Goal: Task Accomplishment & Management: Manage account settings

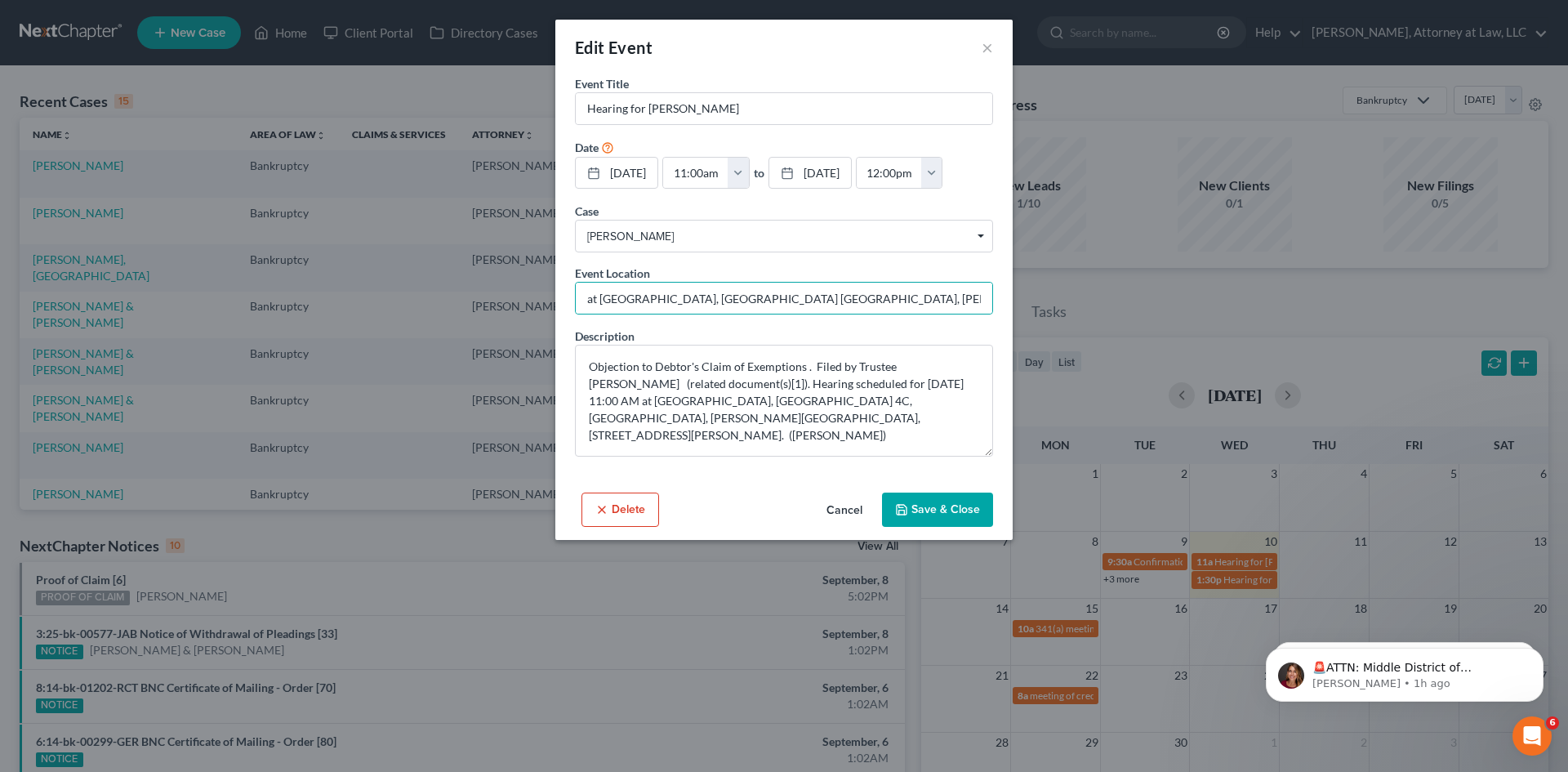
click at [854, 507] on button "Cancel" at bounding box center [844, 511] width 62 height 33
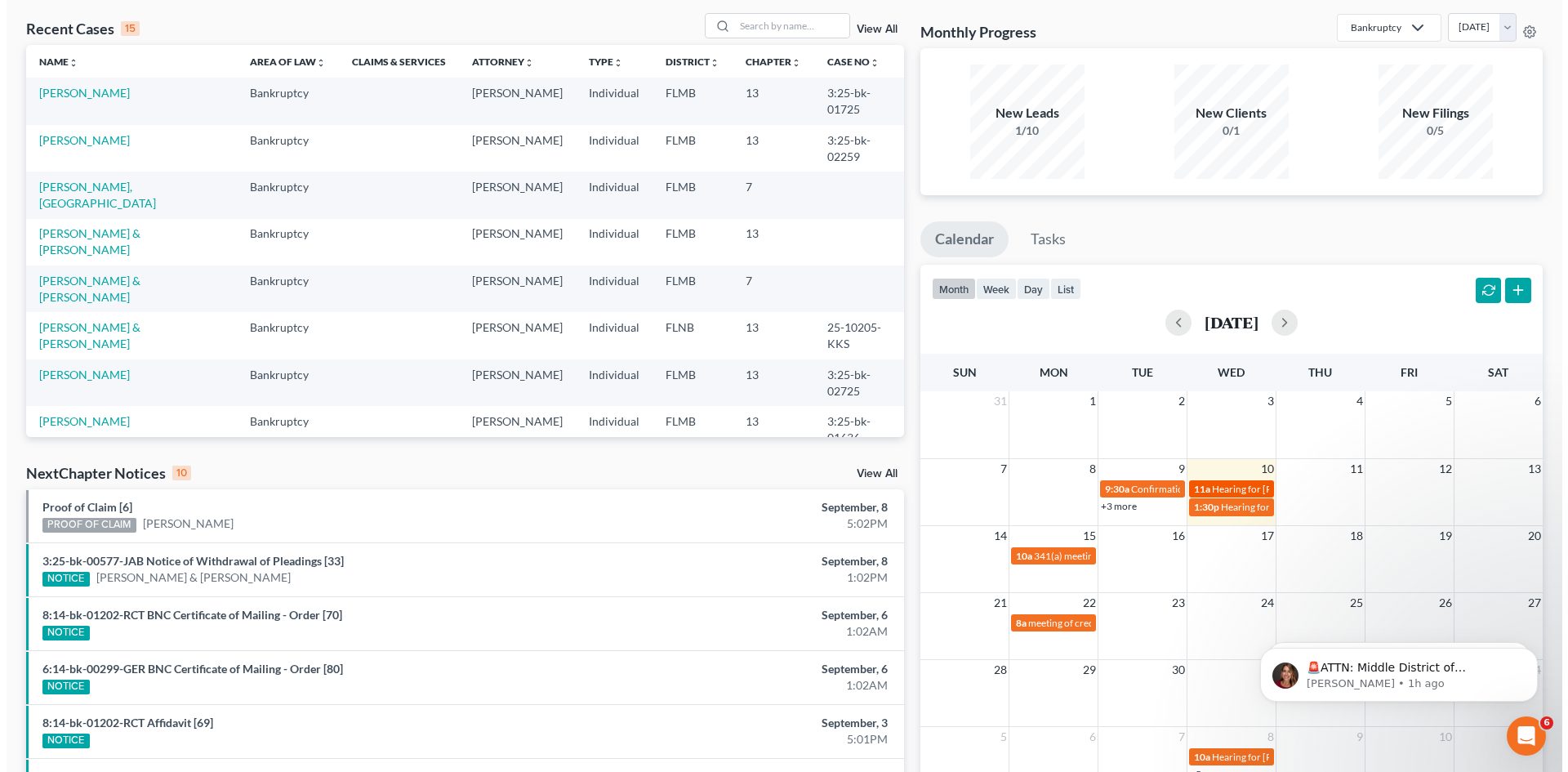
scroll to position [163, 0]
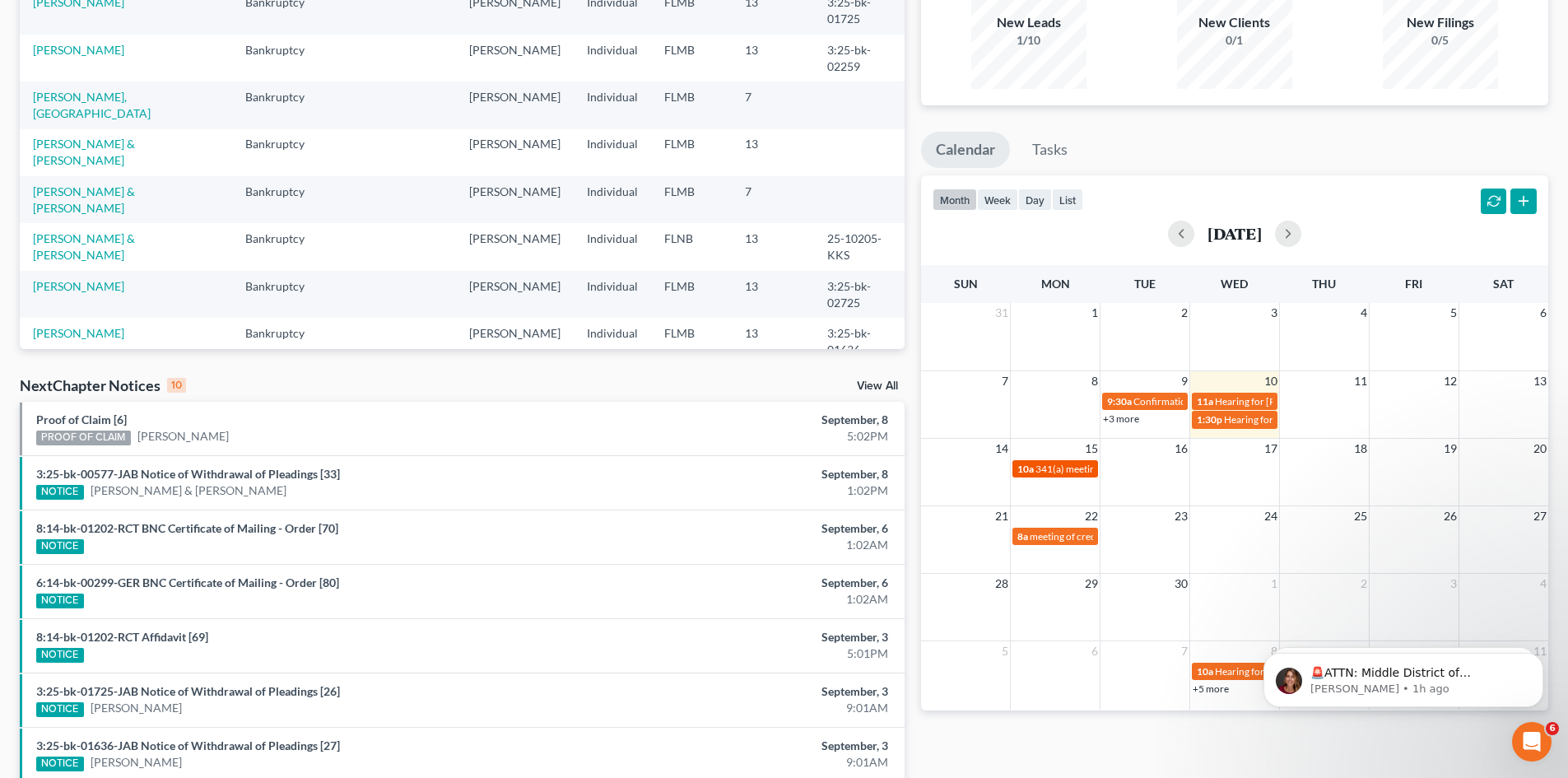
click at [1060, 469] on span "341(a) meeting for [PERSON_NAME]" at bounding box center [1114, 468] width 159 height 12
select select "Days"
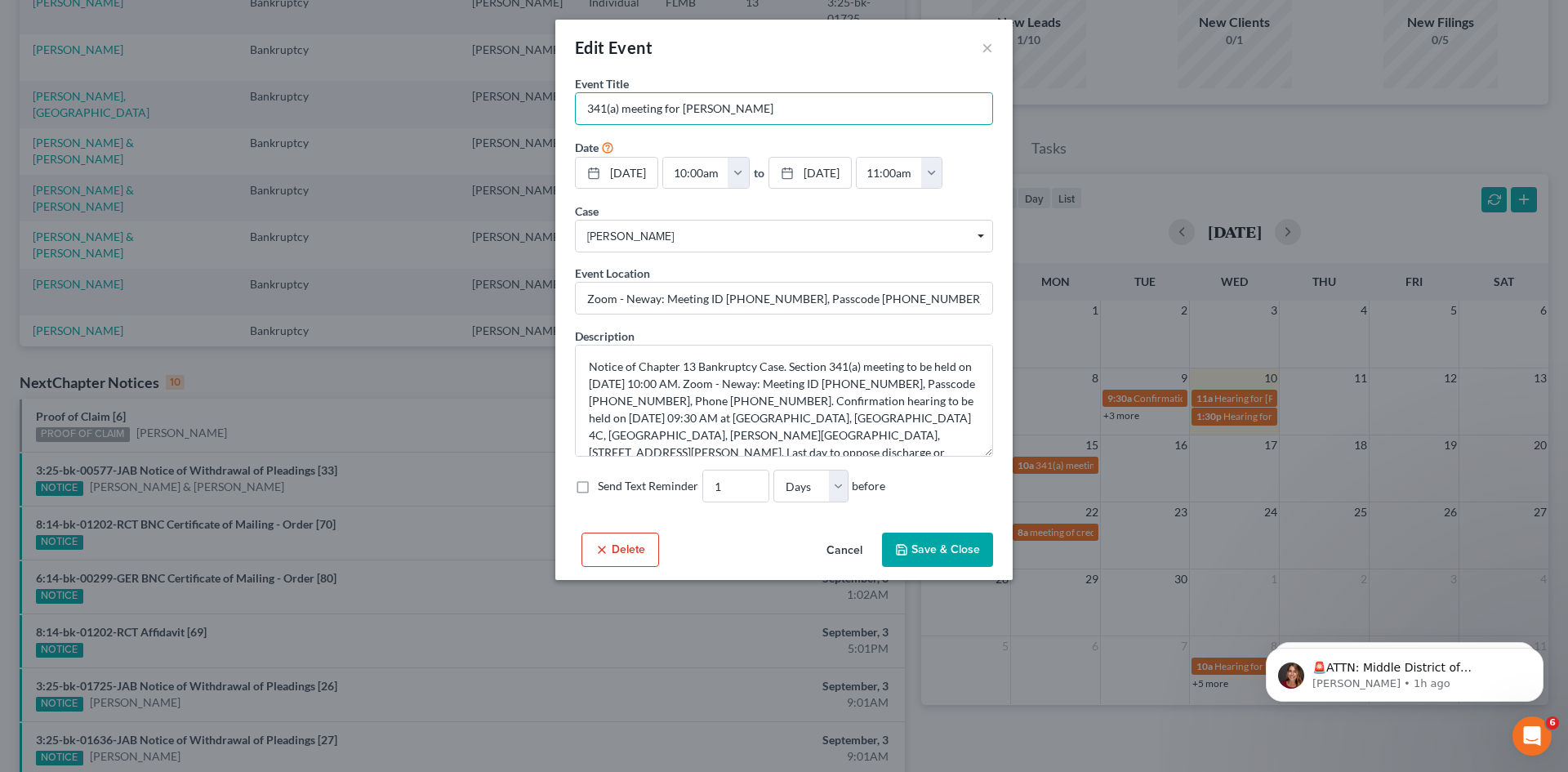
drag, startPoint x: 799, startPoint y: 99, endPoint x: 569, endPoint y: 119, distance: 230.9
click at [569, 119] on div "Event Title * 341(a) meeting for [PERSON_NAME] Date [DATE] close Date [DATE] Ti…" at bounding box center [784, 300] width 457 height 451
drag, startPoint x: 570, startPoint y: 120, endPoint x: 820, endPoint y: 92, distance: 251.6
click at [820, 92] on div "341(a) meeting for [PERSON_NAME]" at bounding box center [783, 108] width 418 height 33
drag, startPoint x: 803, startPoint y: 102, endPoint x: 576, endPoint y: 125, distance: 228.2
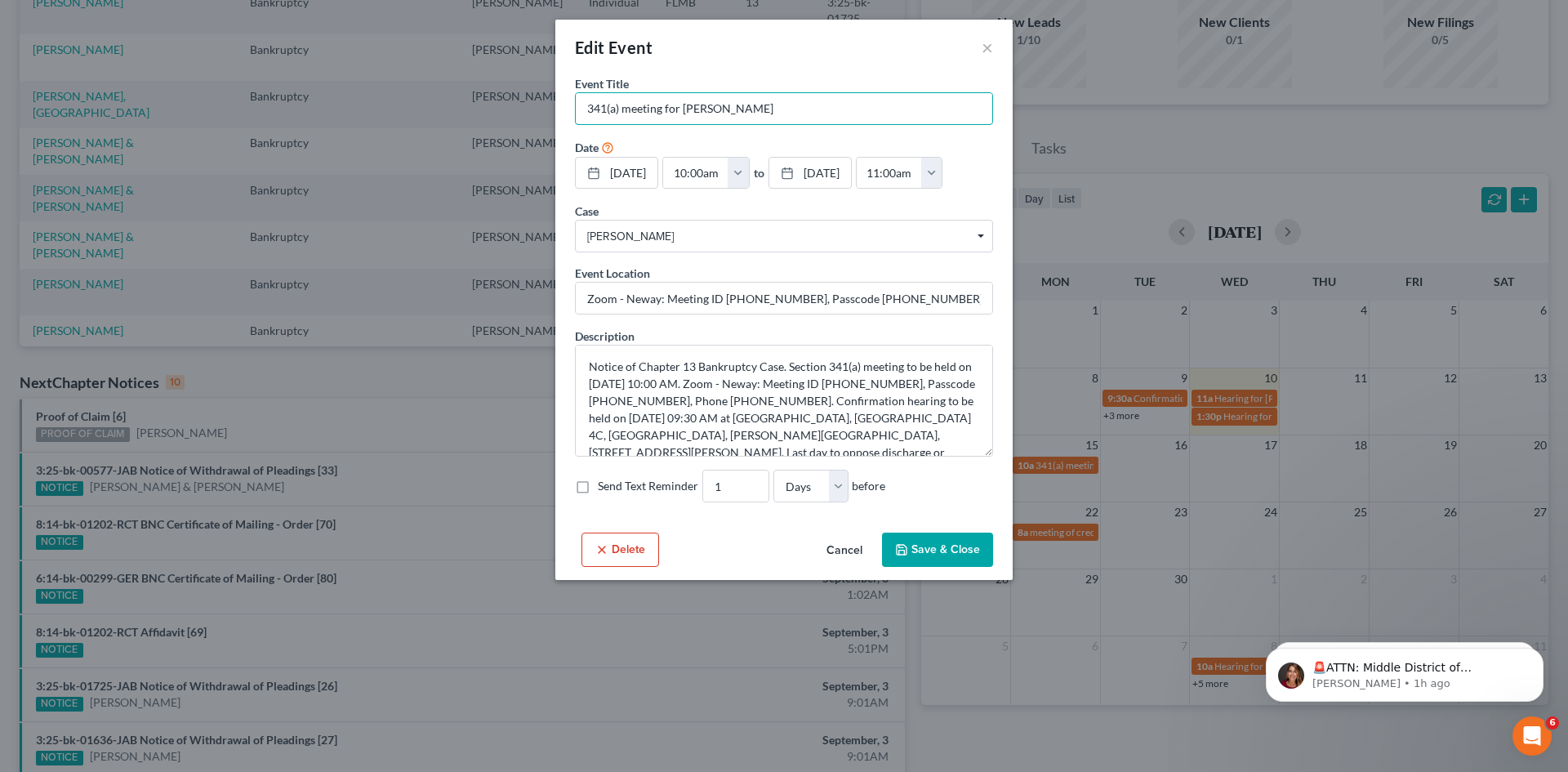
click at [576, 125] on form "Event Title * 341(a) meeting for [PERSON_NAME] Date [DATE] close Date [DATE] Ti…" at bounding box center [783, 290] width 418 height 428
drag, startPoint x: 584, startPoint y: 296, endPoint x: 988, endPoint y: 300, distance: 404.0
click at [988, 300] on input "Zoom - Neway: Meeting ID [PHONE_NUMBER], Passcode [PHONE_NUMBER], Phone [PHONE_…" at bounding box center [783, 298] width 416 height 31
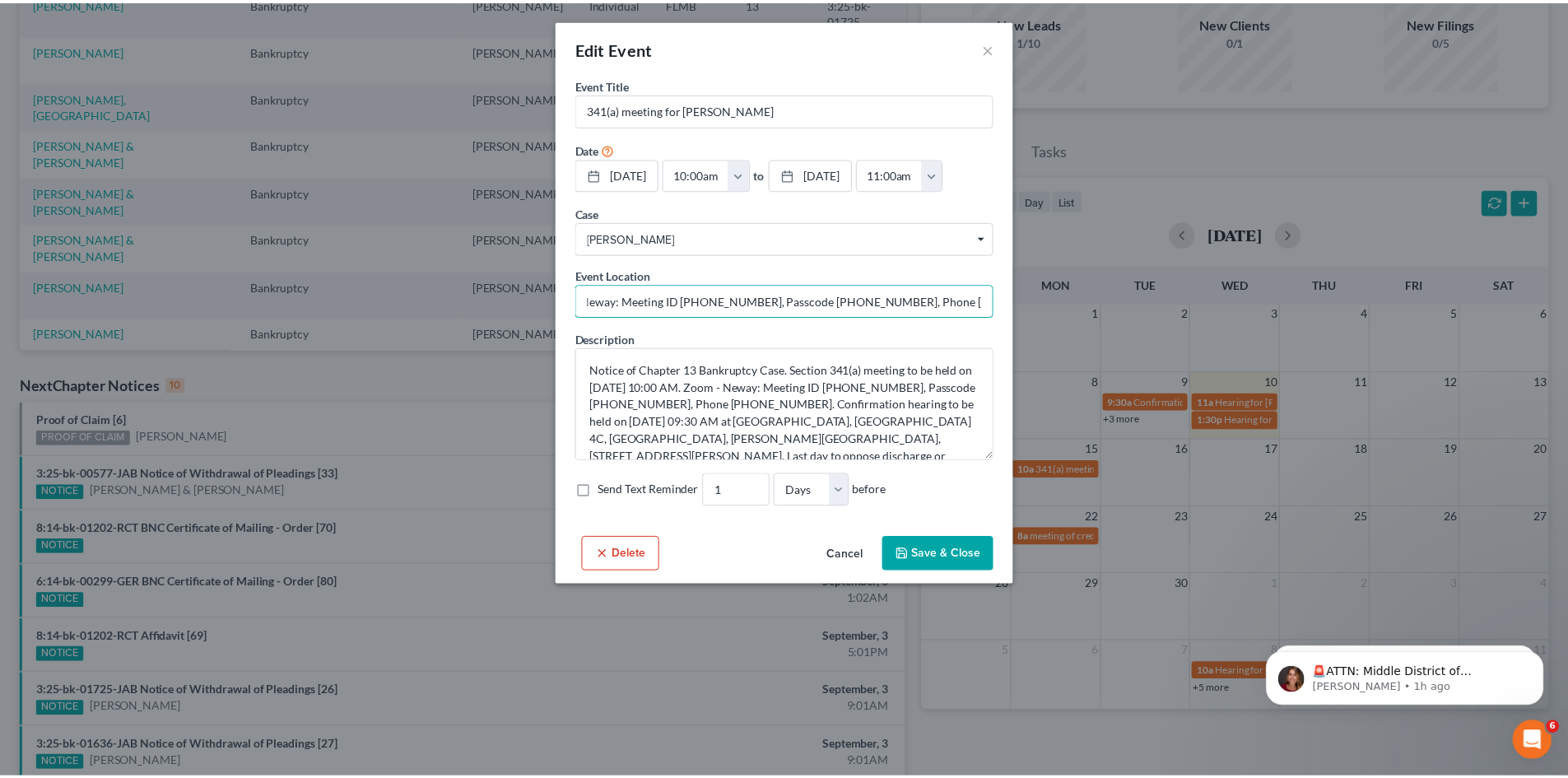
scroll to position [0, 0]
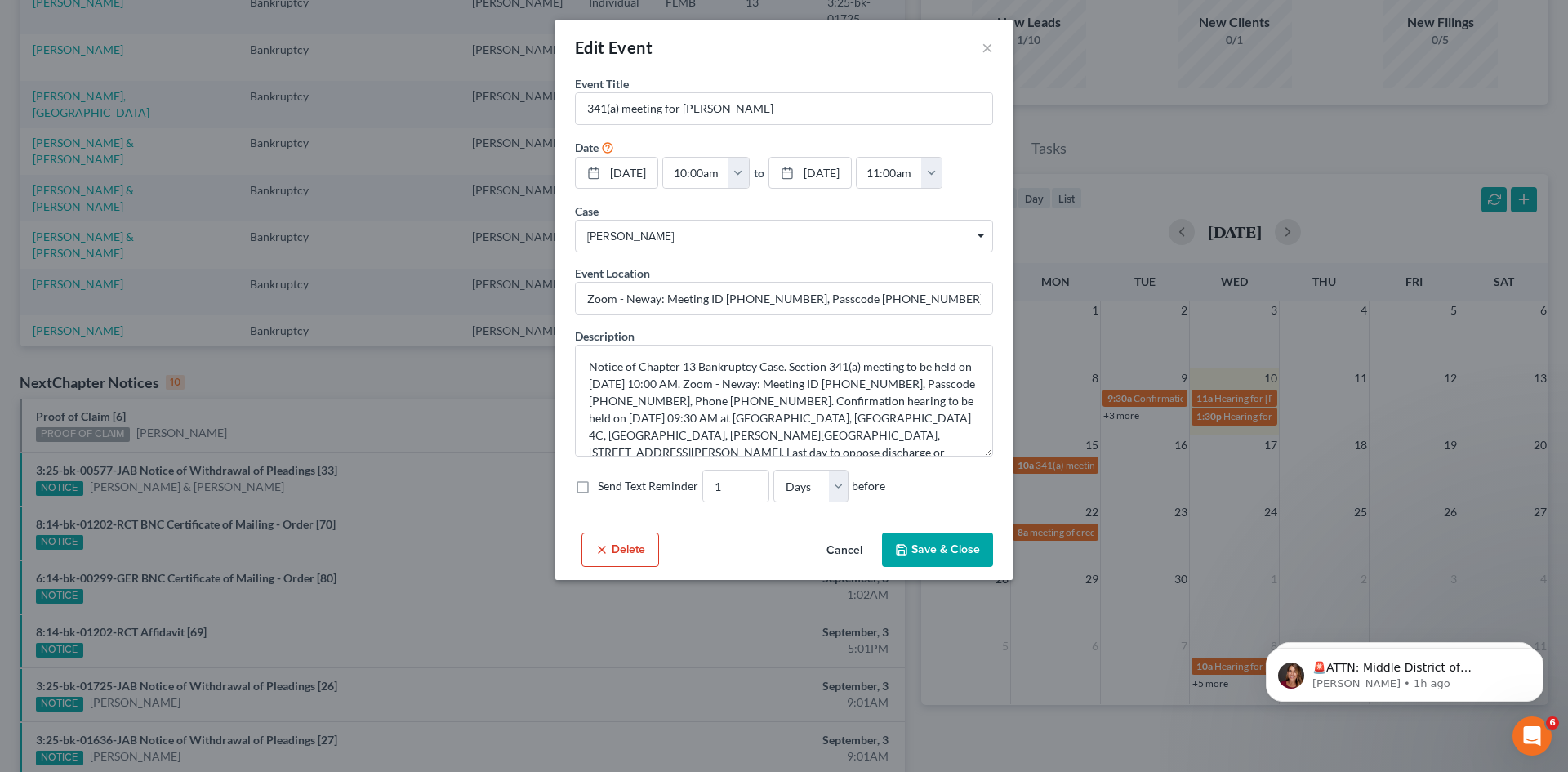
click at [834, 546] on button "Cancel" at bounding box center [844, 551] width 62 height 33
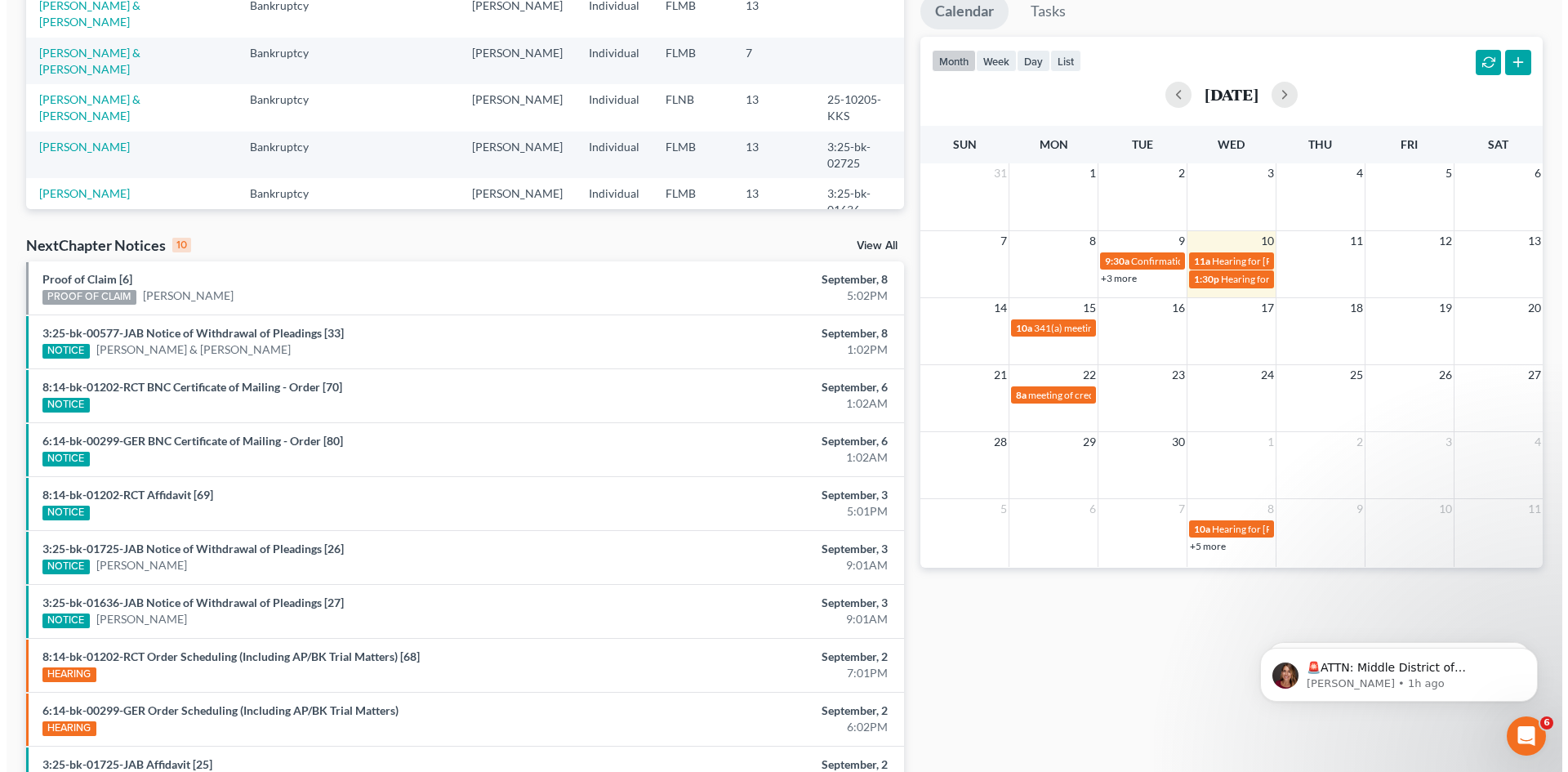
scroll to position [327, 0]
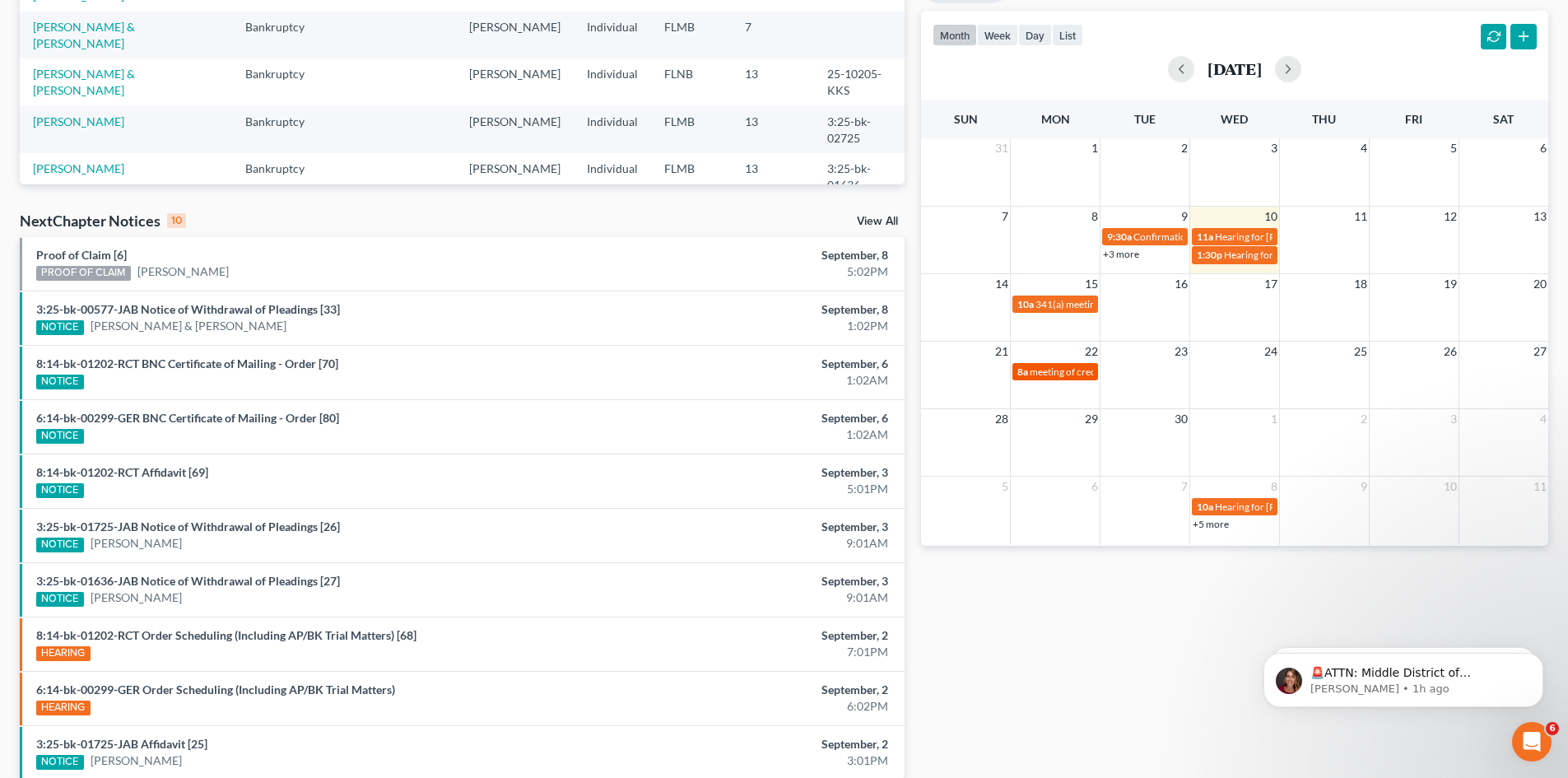
click at [1050, 372] on span "meeting of creditors for [PERSON_NAME]" at bounding box center [1120, 371] width 180 height 12
select select "Days"
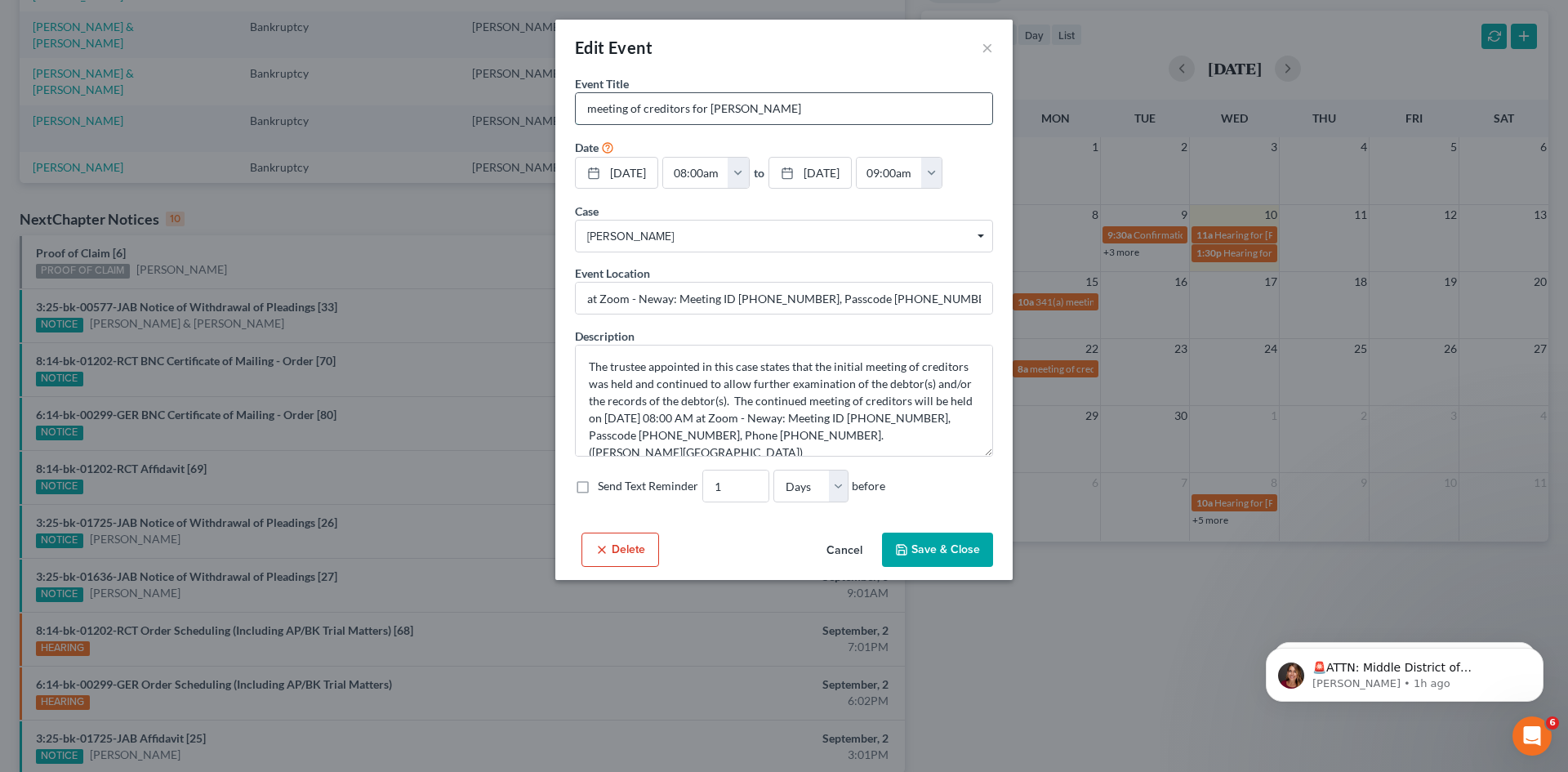
drag, startPoint x: 832, startPoint y: 107, endPoint x: 587, endPoint y: 114, distance: 245.1
click at [587, 114] on input "meeting of creditors for [PERSON_NAME]" at bounding box center [783, 108] width 416 height 31
drag, startPoint x: 614, startPoint y: 299, endPoint x: 983, endPoint y: 300, distance: 369.0
click at [983, 300] on input "at Zoom - Neway: Meeting ID [PHONE_NUMBER], Passcode [PHONE_NUMBER], Phone [PHO…" at bounding box center [783, 298] width 416 height 31
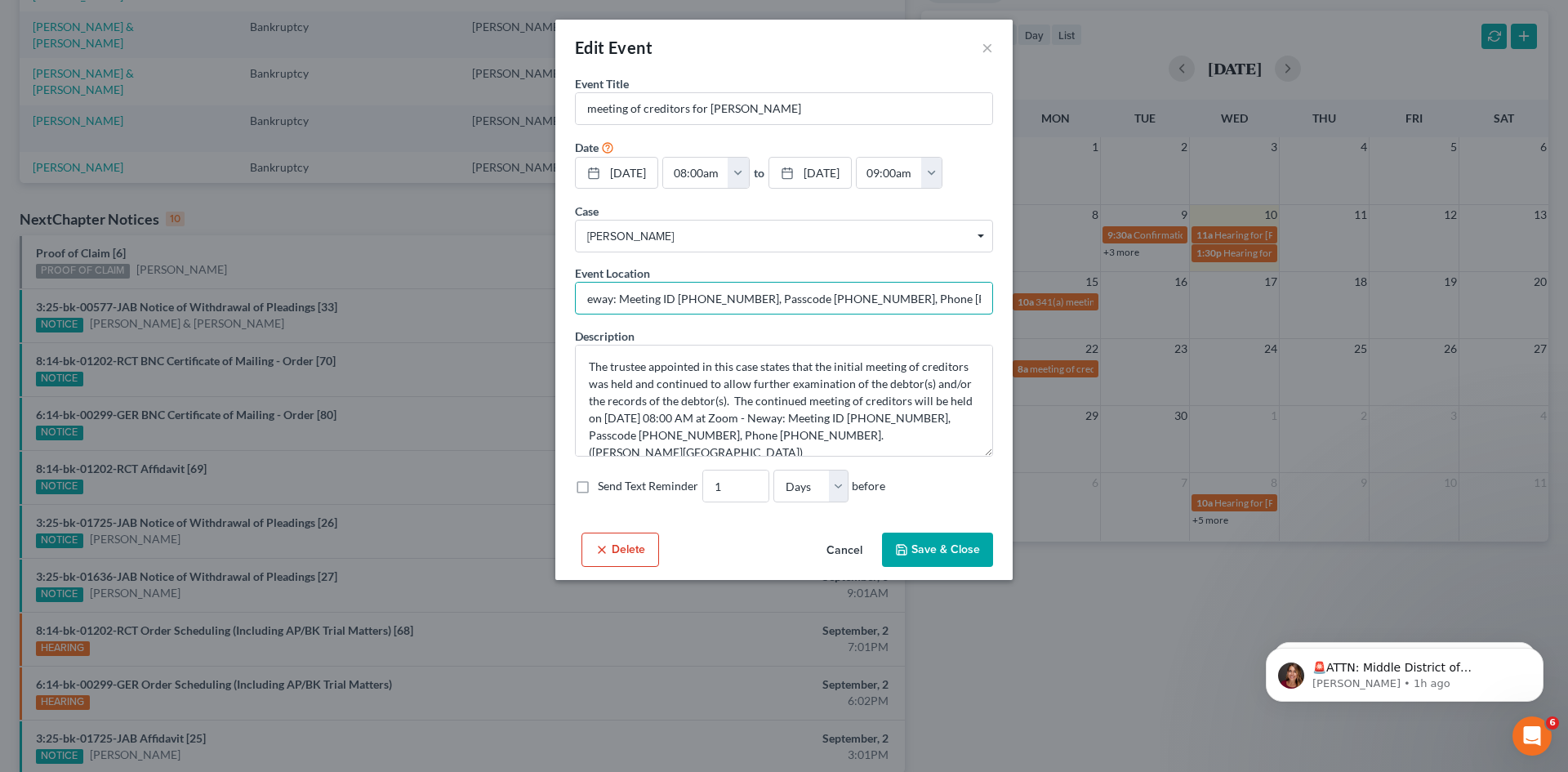
scroll to position [0, 0]
click at [840, 552] on button "Cancel" at bounding box center [844, 551] width 62 height 33
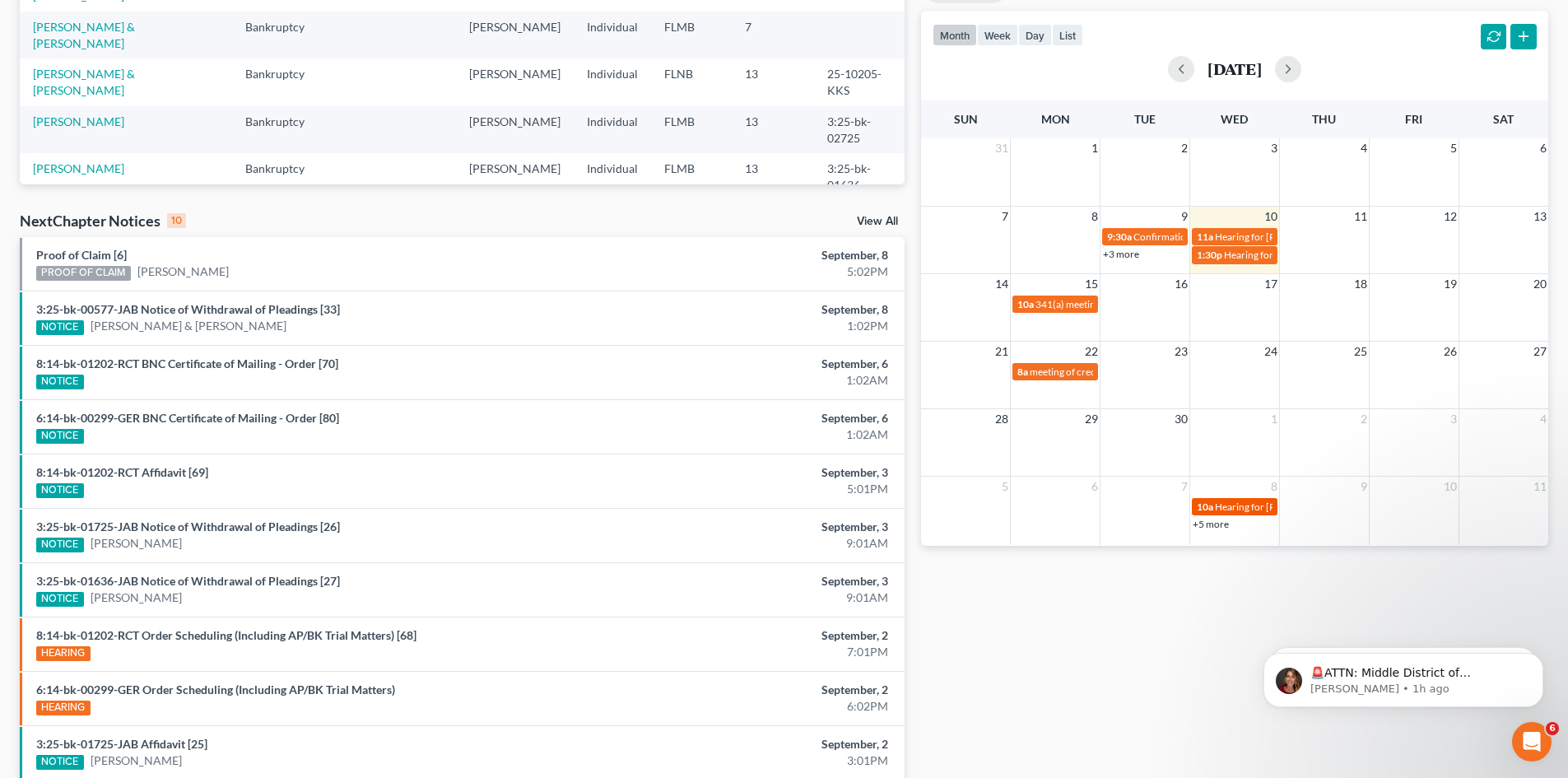
click at [1238, 507] on span "Hearing for [PERSON_NAME], 3rd and [PERSON_NAME]" at bounding box center [1338, 506] width 245 height 12
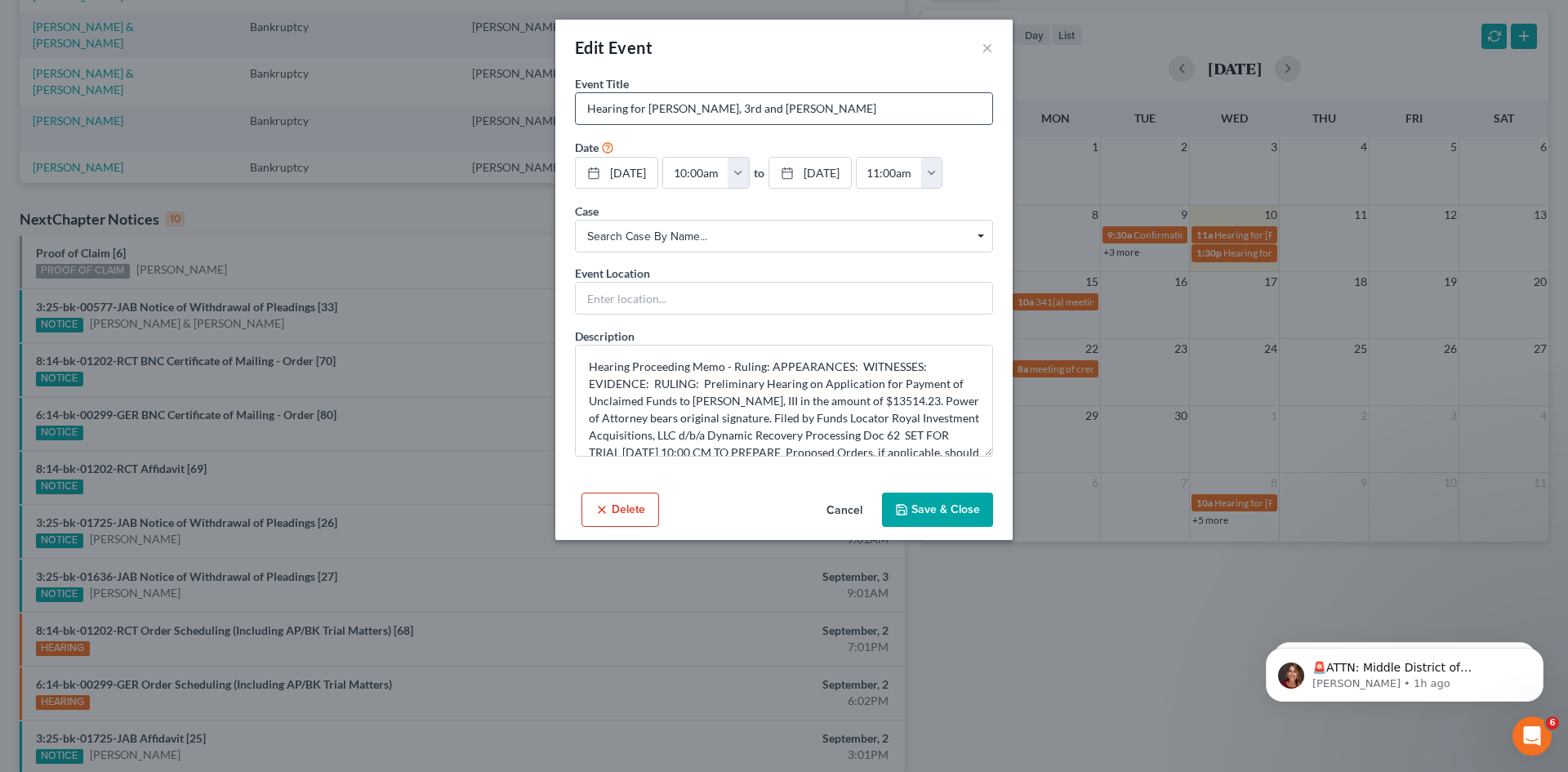
drag, startPoint x: 621, startPoint y: 106, endPoint x: 977, endPoint y: 110, distance: 356.0
click at [977, 110] on input "Hearing for [PERSON_NAME], 3rd and [PERSON_NAME]" at bounding box center [783, 108] width 416 height 31
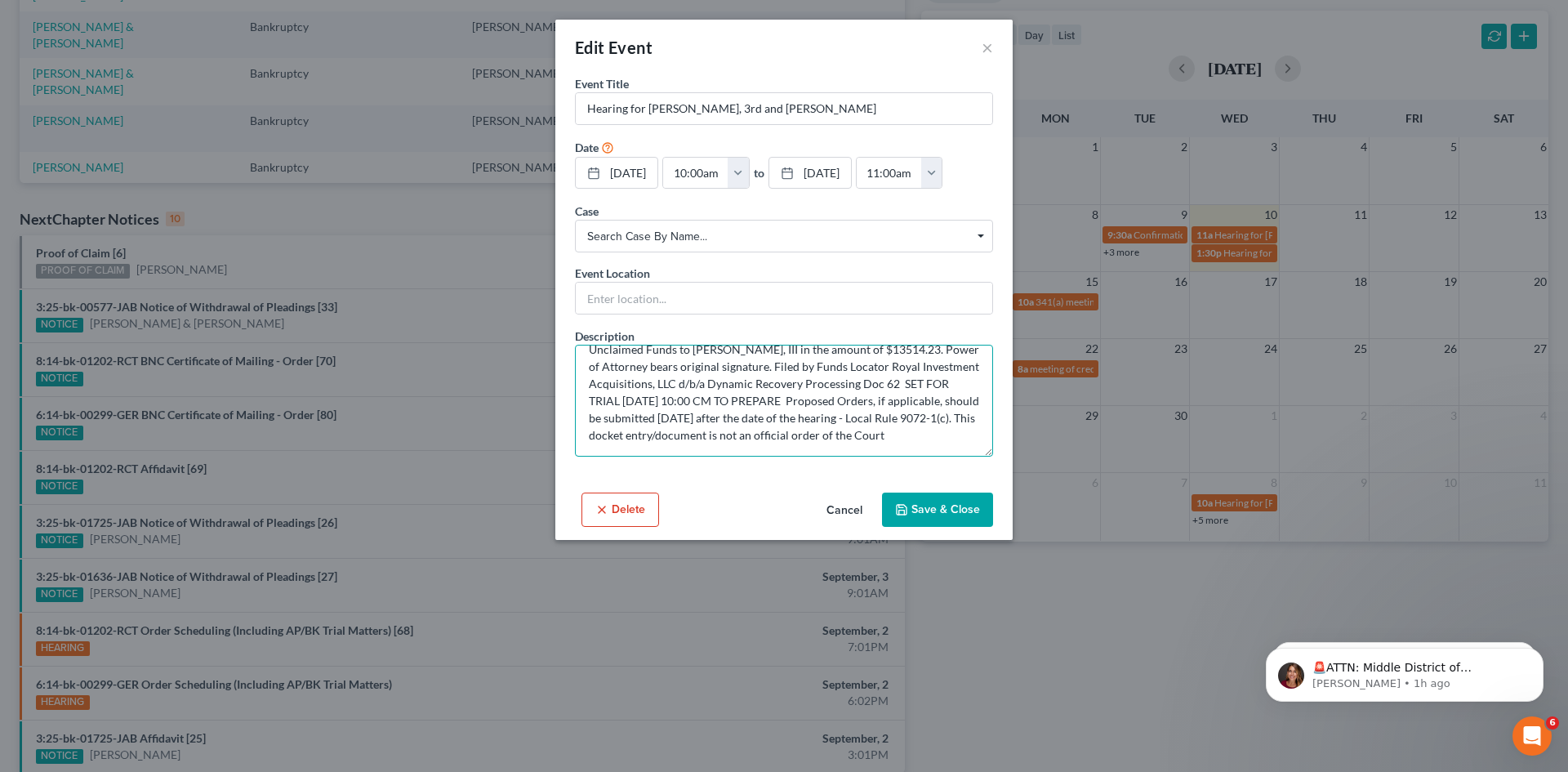
drag, startPoint x: 591, startPoint y: 363, endPoint x: 859, endPoint y: 466, distance: 287.1
click at [882, 466] on div "Event Title * Hearing for [PERSON_NAME], 3rd and [PERSON_NAME] Date [DATE] clos…" at bounding box center [784, 280] width 457 height 411
click at [835, 511] on button "Cancel" at bounding box center [844, 511] width 62 height 33
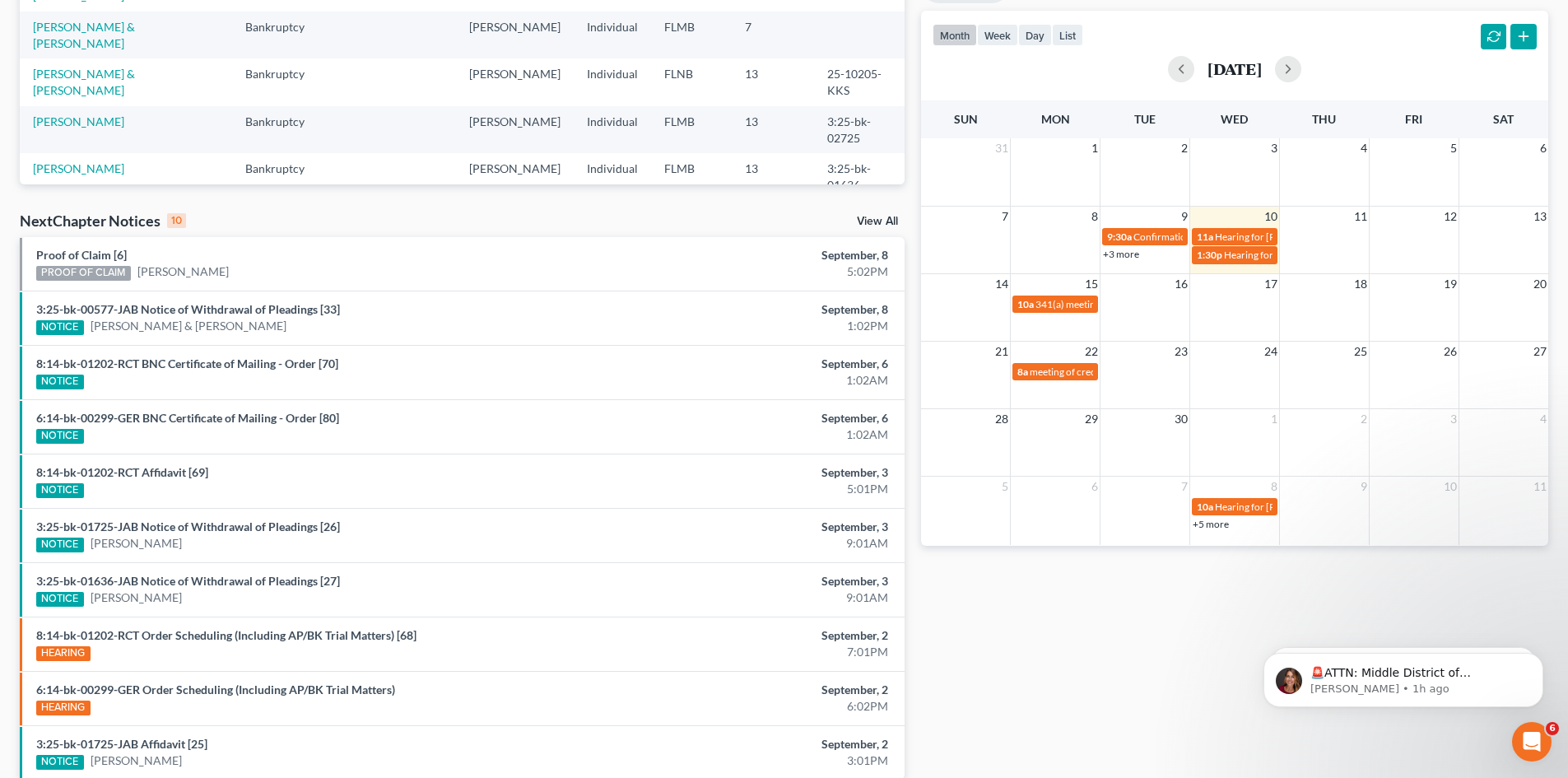
click at [1217, 524] on link "+5 more" at bounding box center [1211, 523] width 36 height 12
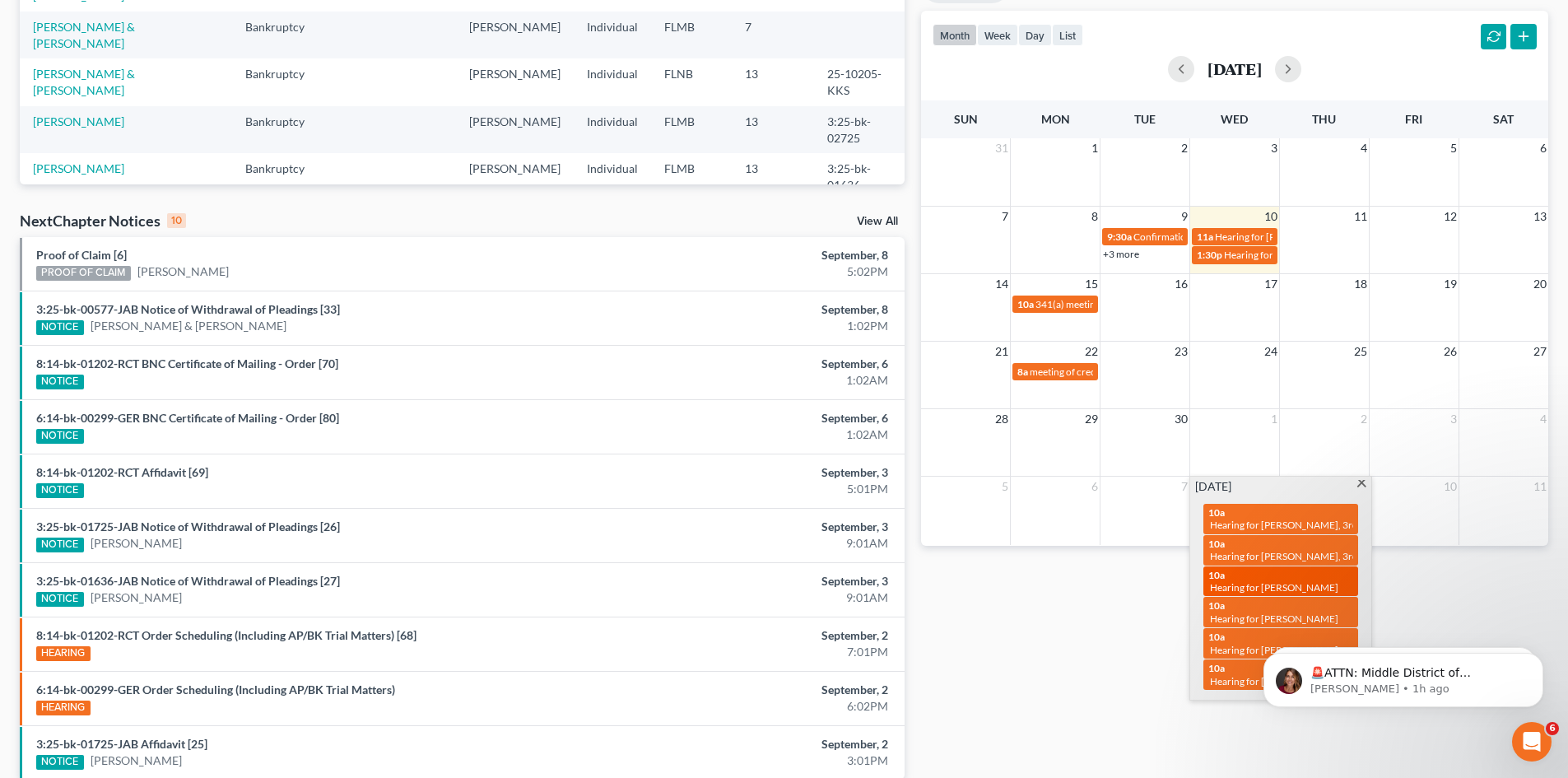
click at [1226, 572] on span "10a" at bounding box center [1217, 574] width 17 height 12
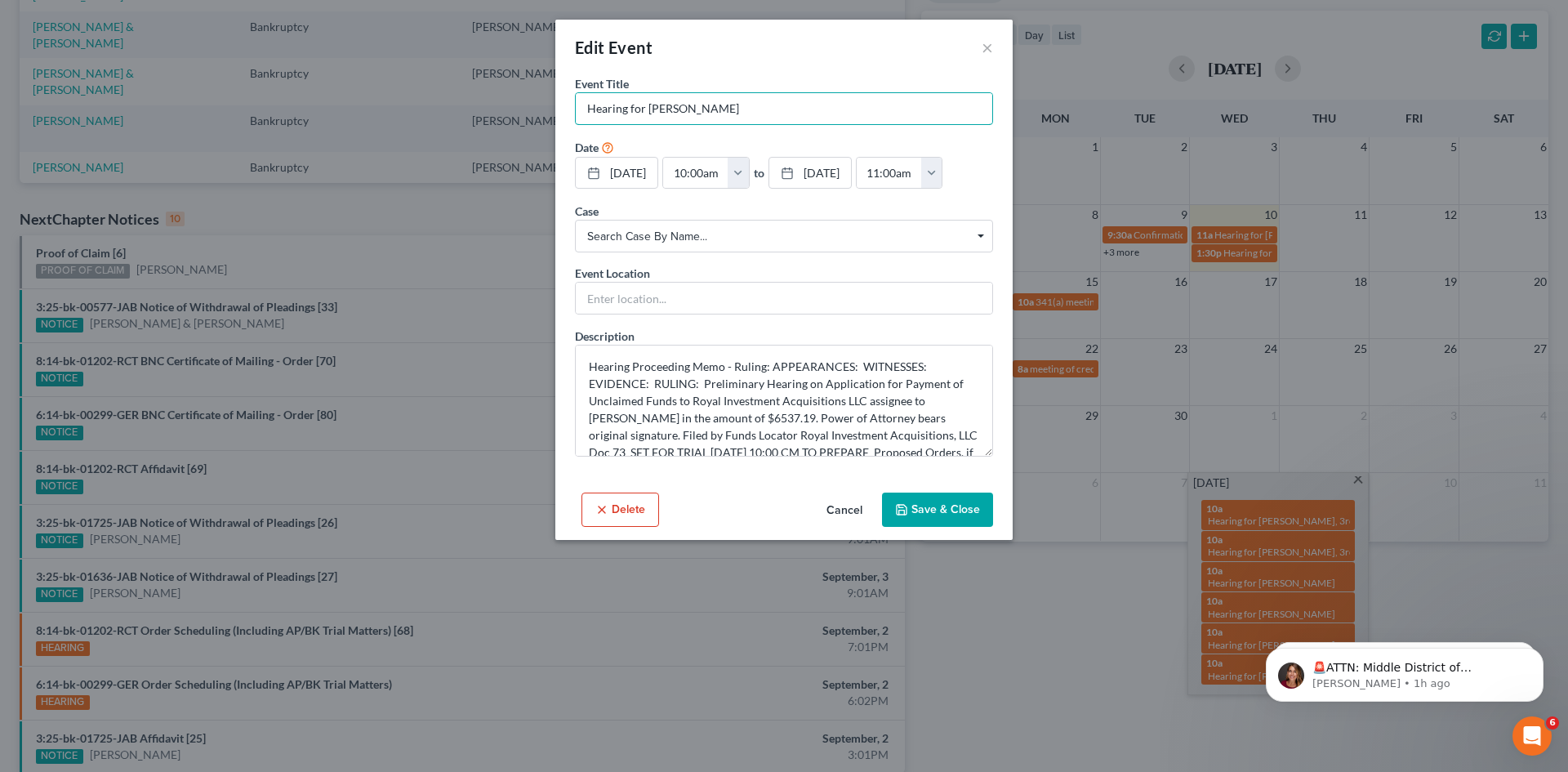
drag, startPoint x: 740, startPoint y: 107, endPoint x: 573, endPoint y: 112, distance: 167.1
click at [573, 112] on div "Event Title * Hearing for [PERSON_NAME] Date [DATE] close Date [DATE] Time 12:0…" at bounding box center [784, 280] width 457 height 411
drag, startPoint x: 573, startPoint y: 113, endPoint x: 785, endPoint y: 100, distance: 212.4
click at [785, 100] on input "Hearing for [PERSON_NAME]" at bounding box center [783, 108] width 416 height 31
drag, startPoint x: 763, startPoint y: 100, endPoint x: 587, endPoint y: 109, distance: 176.2
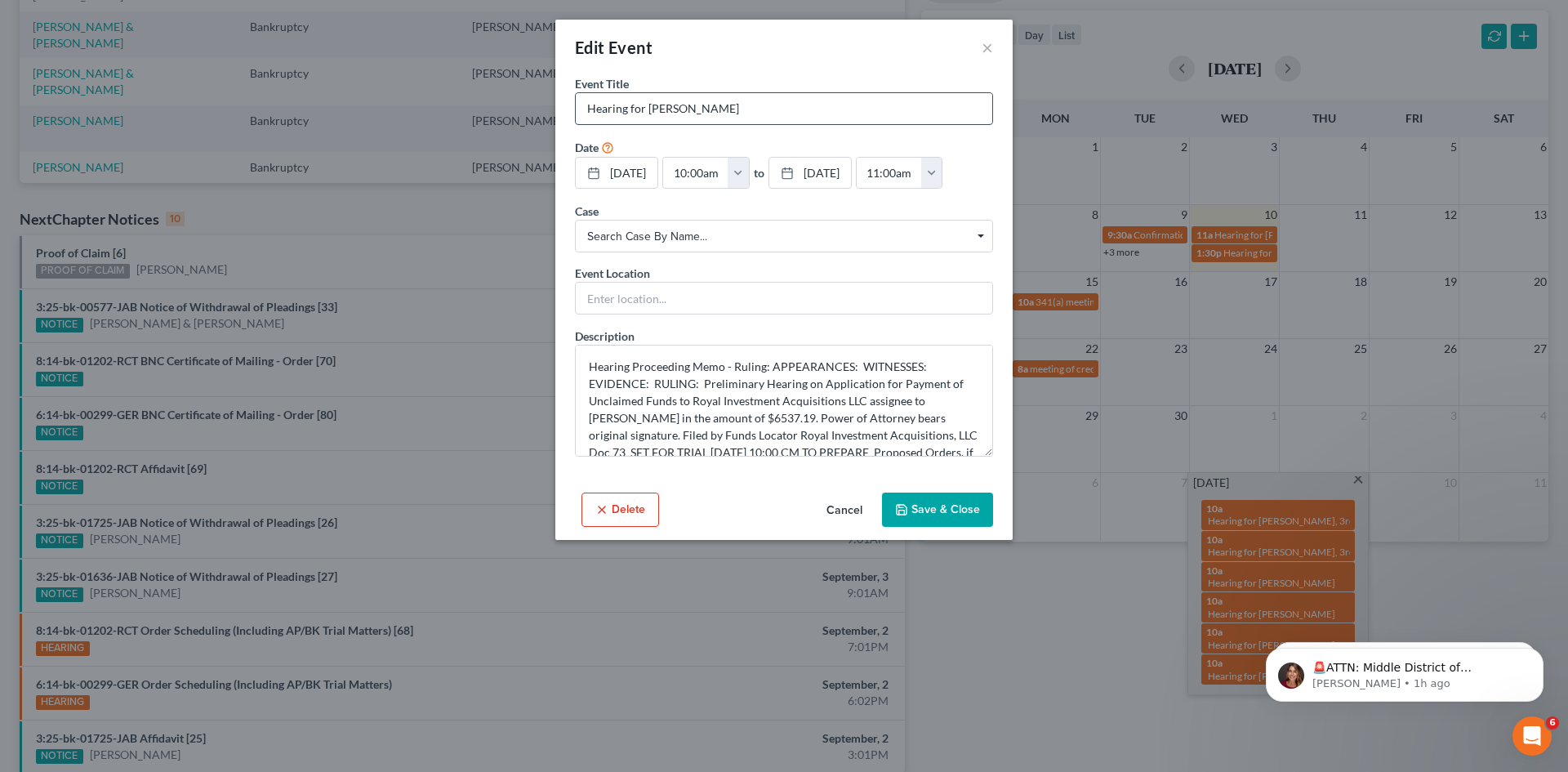
click at [587, 109] on input "Hearing for [PERSON_NAME]" at bounding box center [783, 108] width 416 height 31
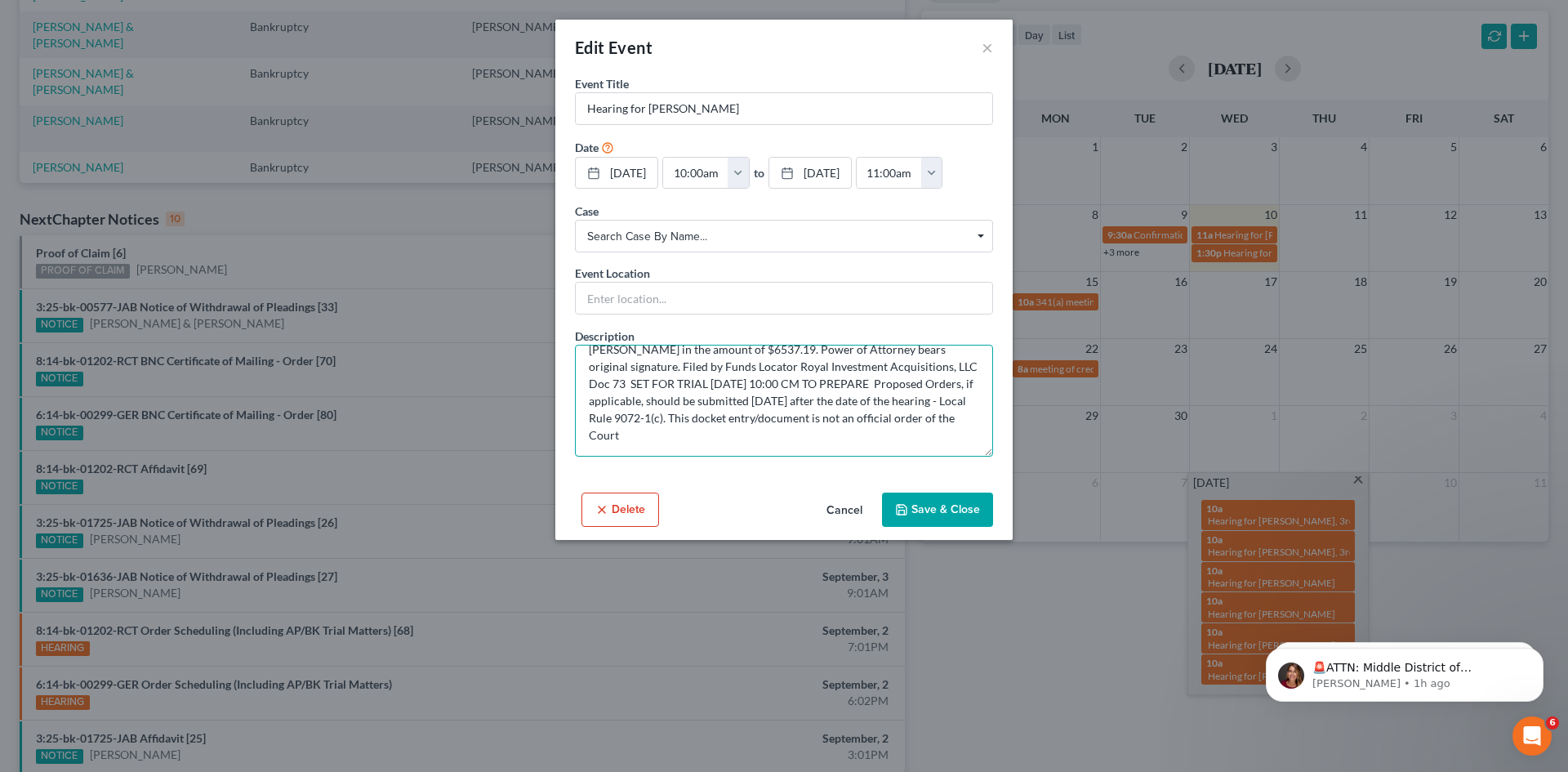
drag, startPoint x: 591, startPoint y: 367, endPoint x: 891, endPoint y: 442, distance: 309.2
click at [891, 442] on textarea "Hearing Proceeding Memo - Ruling: APPEARANCES: WITNESSES: EVIDENCE: RULING: Pre…" at bounding box center [783, 400] width 418 height 112
click at [843, 511] on button "Cancel" at bounding box center [844, 511] width 62 height 33
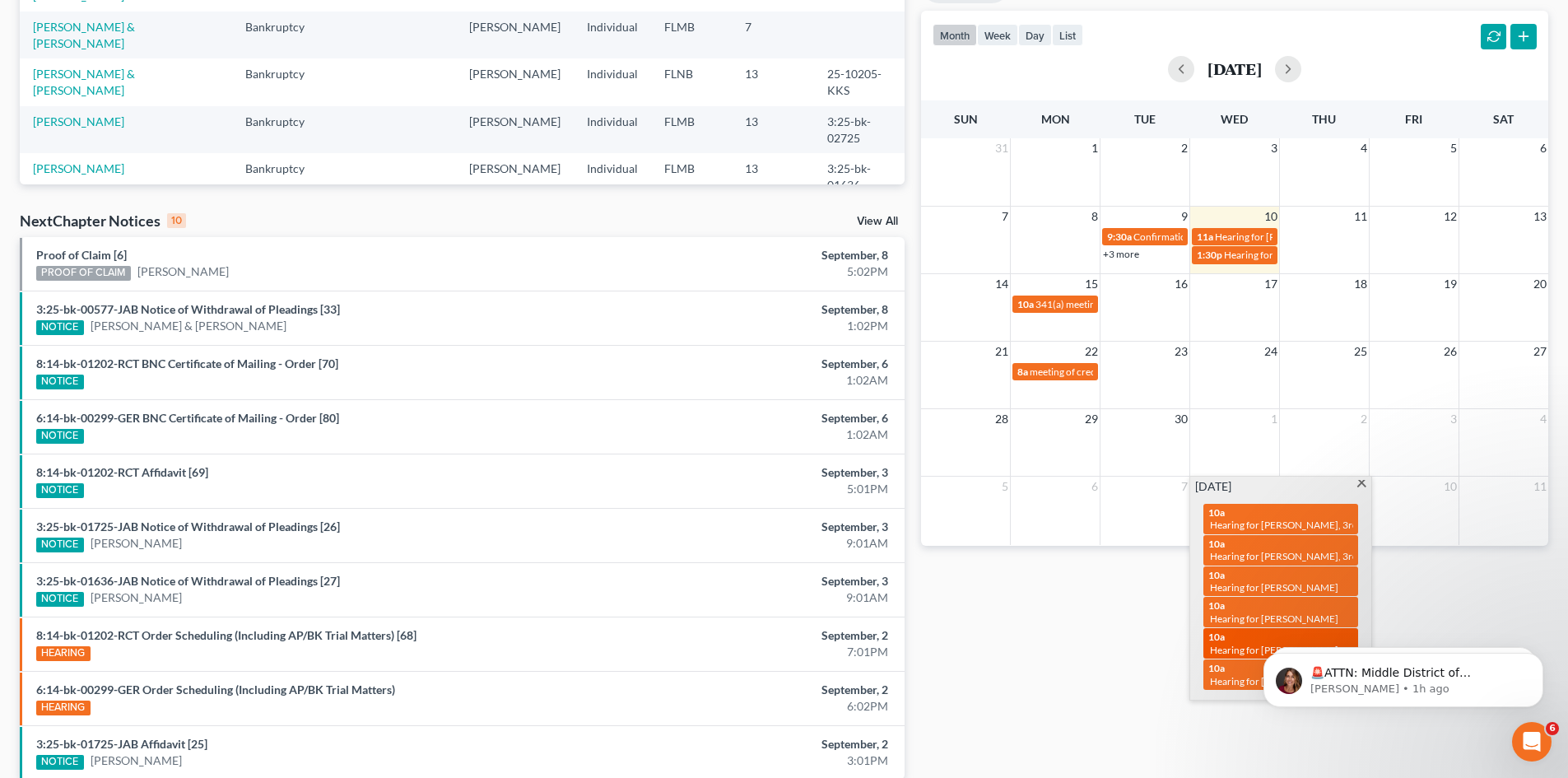
click at [1297, 630] on div "10a Hearing for [PERSON_NAME] and [PERSON_NAME] [PERSON_NAME]" at bounding box center [1282, 643] width 145 height 26
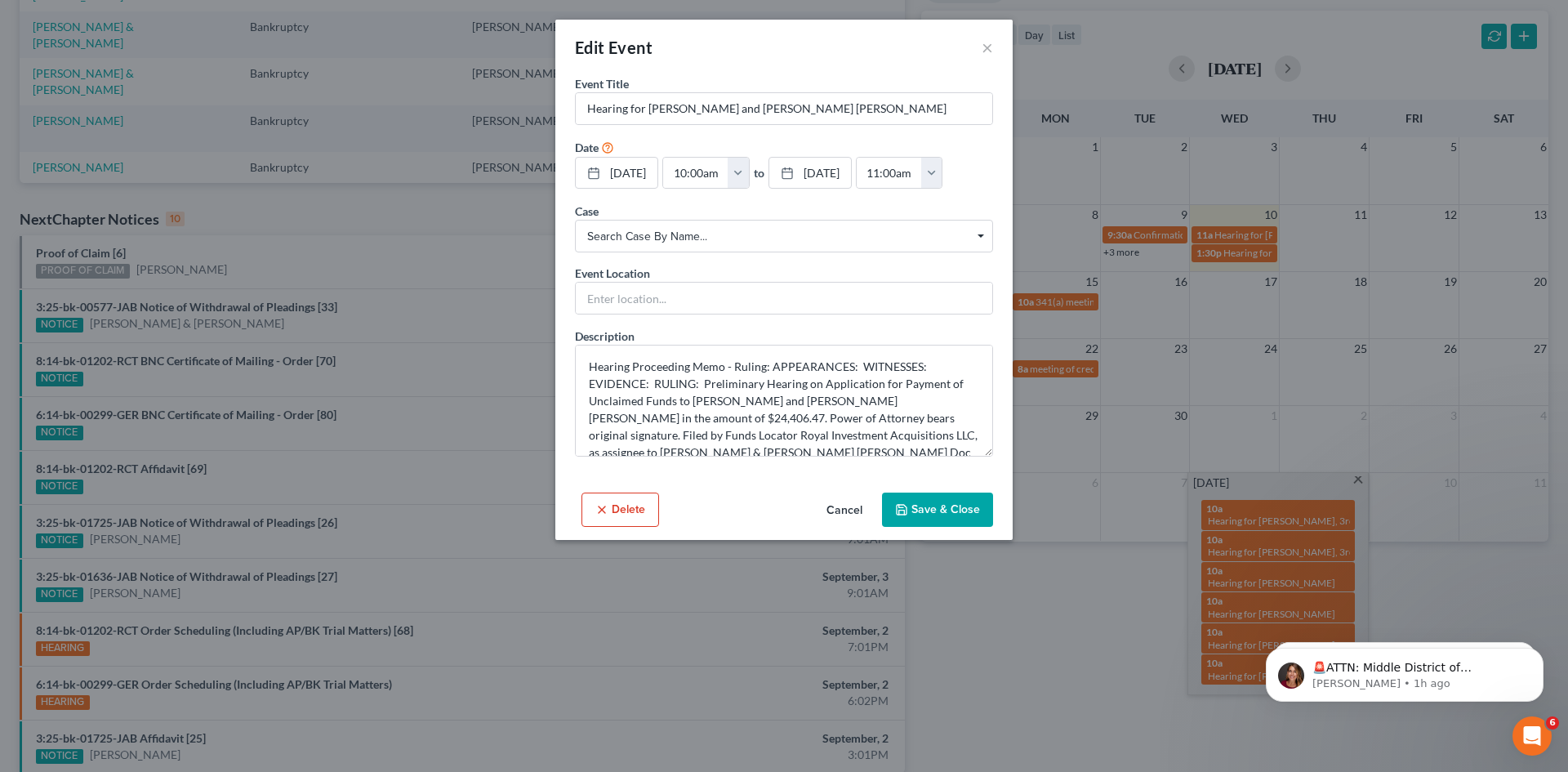
click at [1228, 654] on div "Edit Event × Event Title * Hearing for [PERSON_NAME] and [PERSON_NAME] [PERSON_…" at bounding box center [784, 386] width 1568 height 772
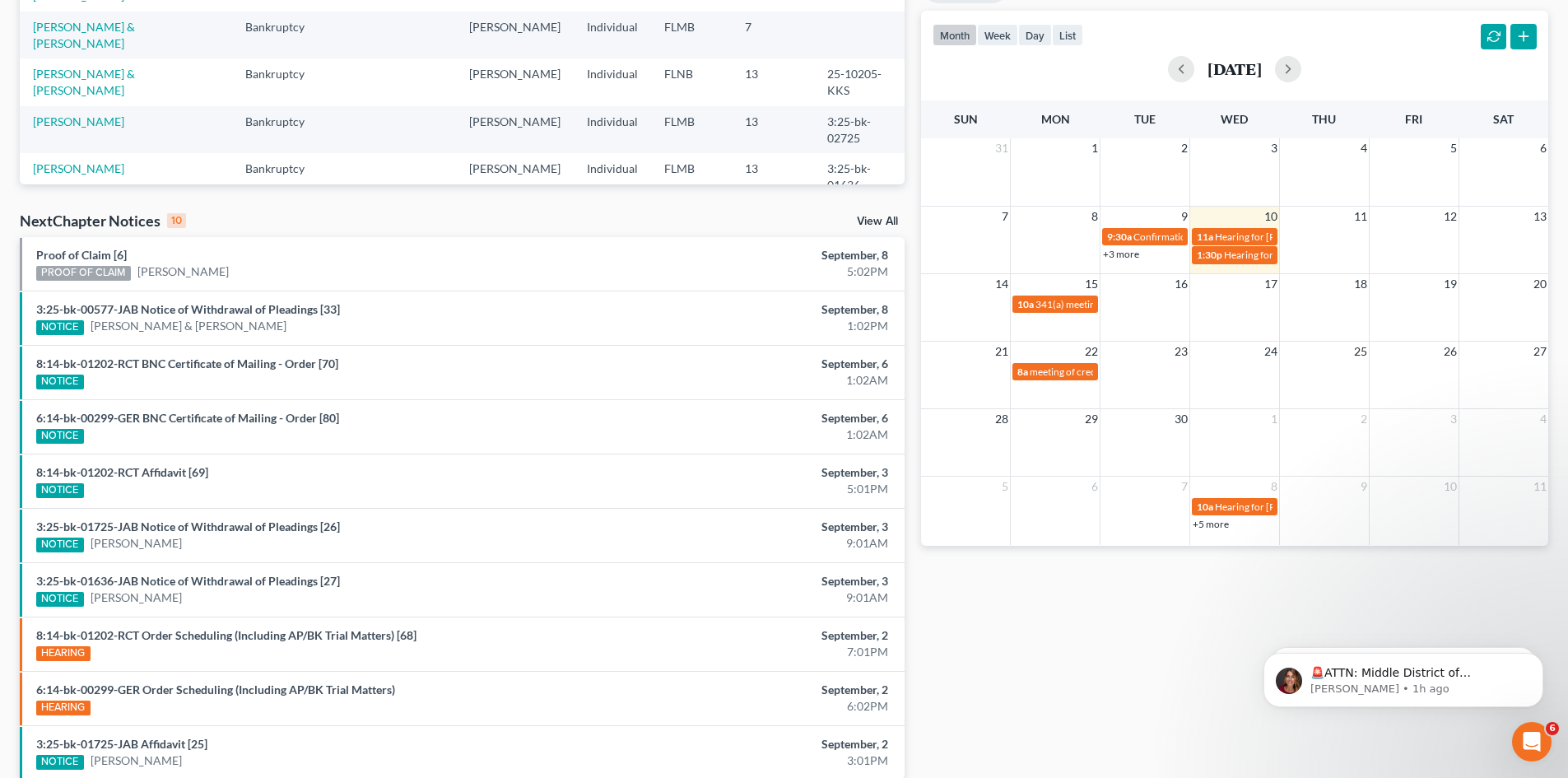
click at [1217, 527] on link "+5 more" at bounding box center [1211, 523] width 36 height 12
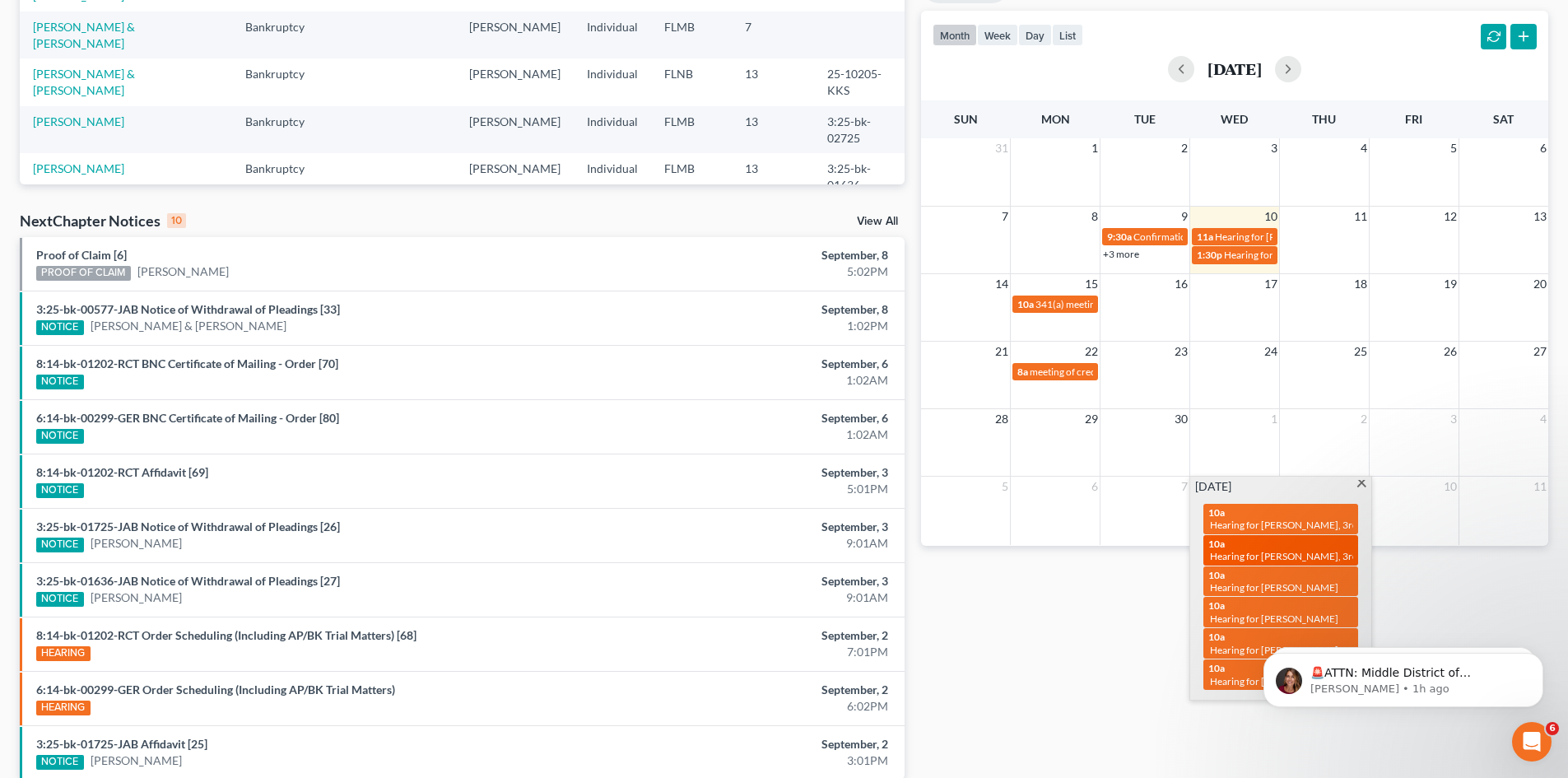
click at [1238, 553] on span "Hearing for [PERSON_NAME], 3rd and [PERSON_NAME]" at bounding box center [1332, 555] width 245 height 12
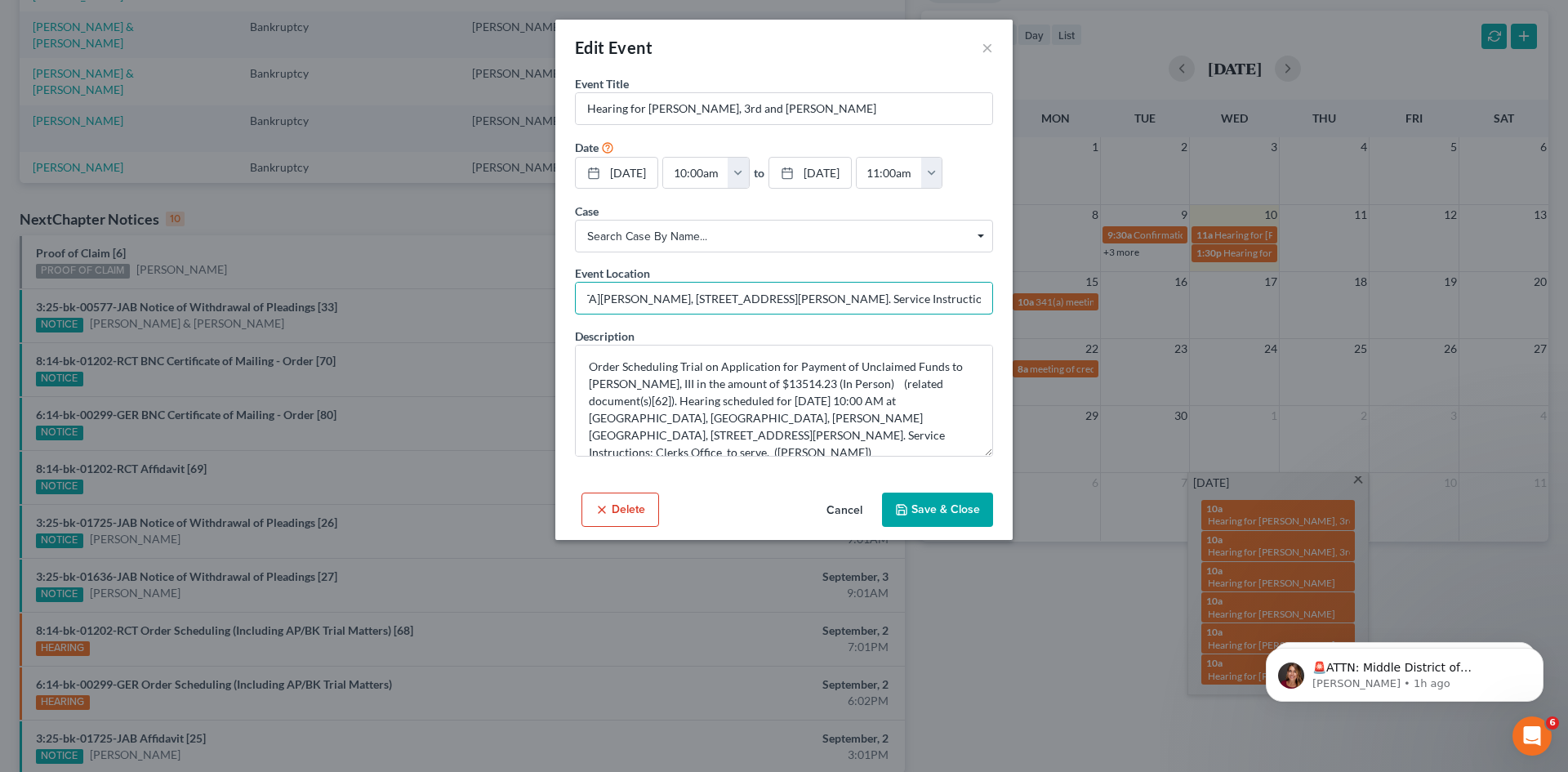
scroll to position [0, 384]
drag, startPoint x: 586, startPoint y: 296, endPoint x: 948, endPoint y: 320, distance: 362.8
click at [962, 313] on input "at [GEOGRAPHIC_DATA], [GEOGRAPHIC_DATA][PERSON_NAME], [STREET_ADDRESS][PERSON_N…" at bounding box center [783, 298] width 416 height 31
drag, startPoint x: 989, startPoint y: 299, endPoint x: 571, endPoint y: 296, distance: 418.0
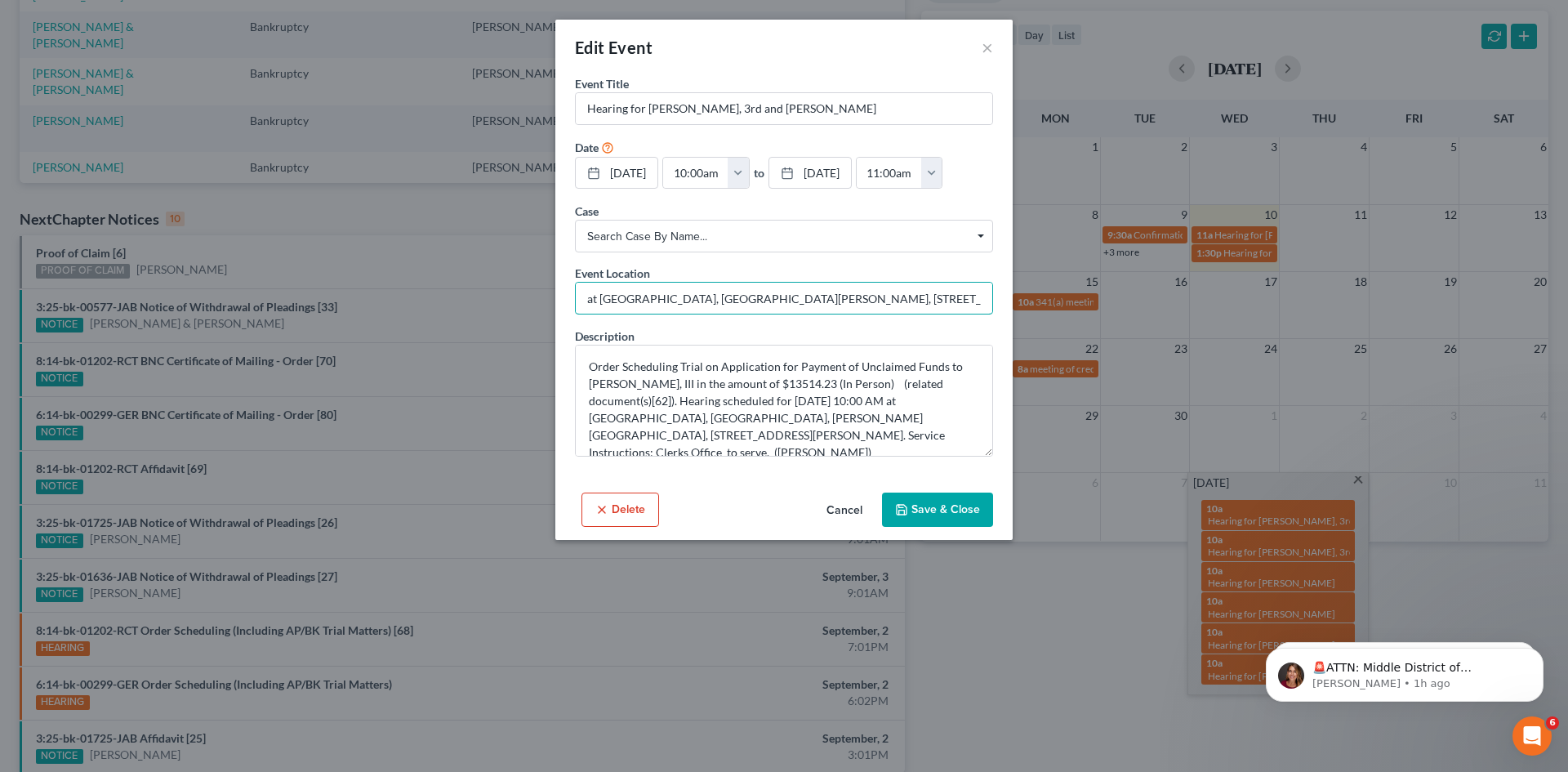
click at [571, 296] on div "Event Title * Hearing for [PERSON_NAME], 3rd and [PERSON_NAME] Date [DATE] clos…" at bounding box center [784, 280] width 457 height 411
drag, startPoint x: 571, startPoint y: 296, endPoint x: 901, endPoint y: 330, distance: 331.7
click at [901, 330] on div "Description Order Scheduling Trial on Application for Payment of Unclaimed Fund…" at bounding box center [783, 392] width 418 height 129
drag, startPoint x: 581, startPoint y: 292, endPoint x: 987, endPoint y: 305, distance: 406.2
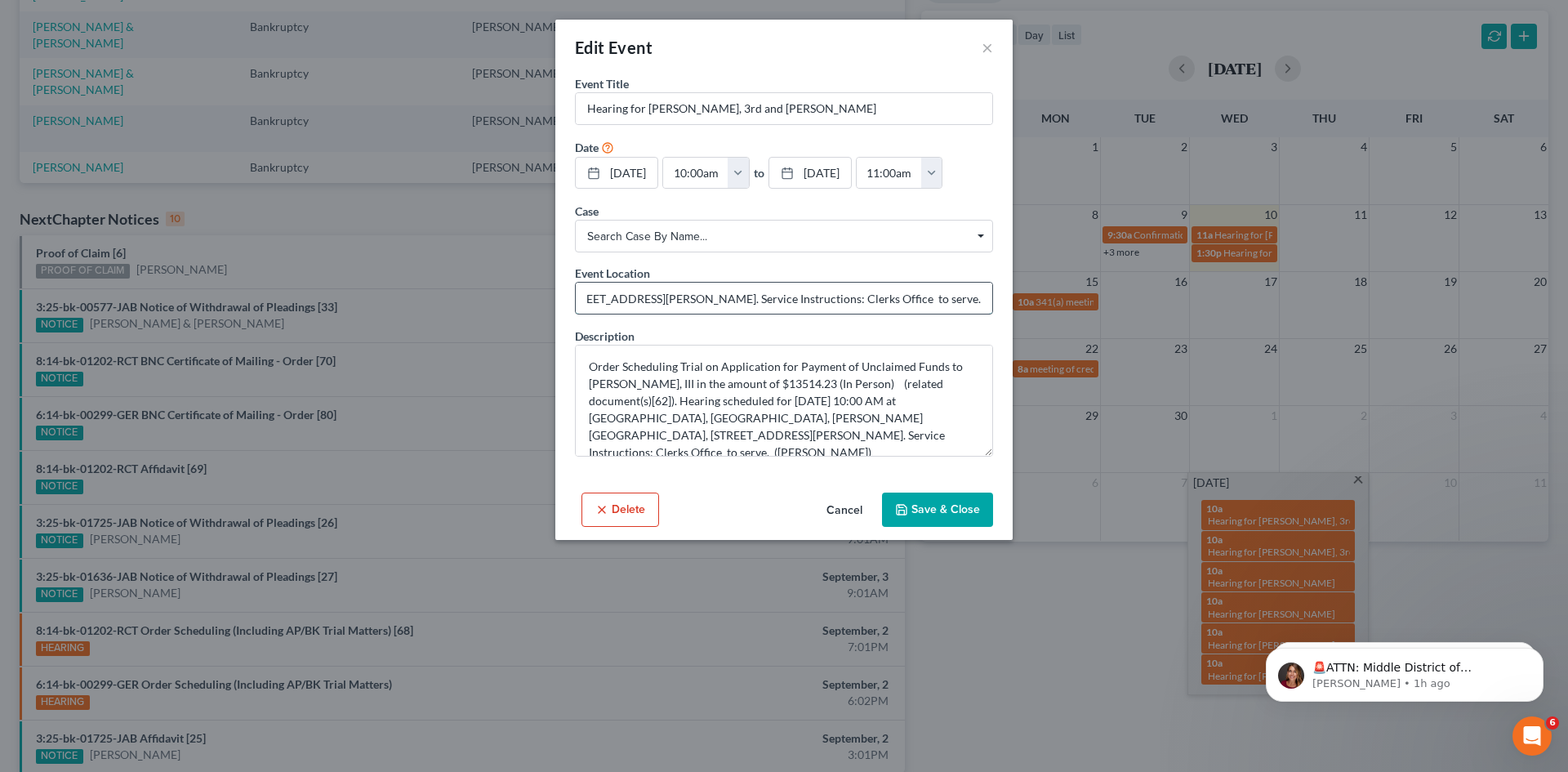
click at [987, 305] on input "at [GEOGRAPHIC_DATA], [GEOGRAPHIC_DATA][PERSON_NAME], [STREET_ADDRESS][PERSON_N…" at bounding box center [783, 298] width 416 height 31
click at [847, 506] on button "Cancel" at bounding box center [844, 511] width 62 height 33
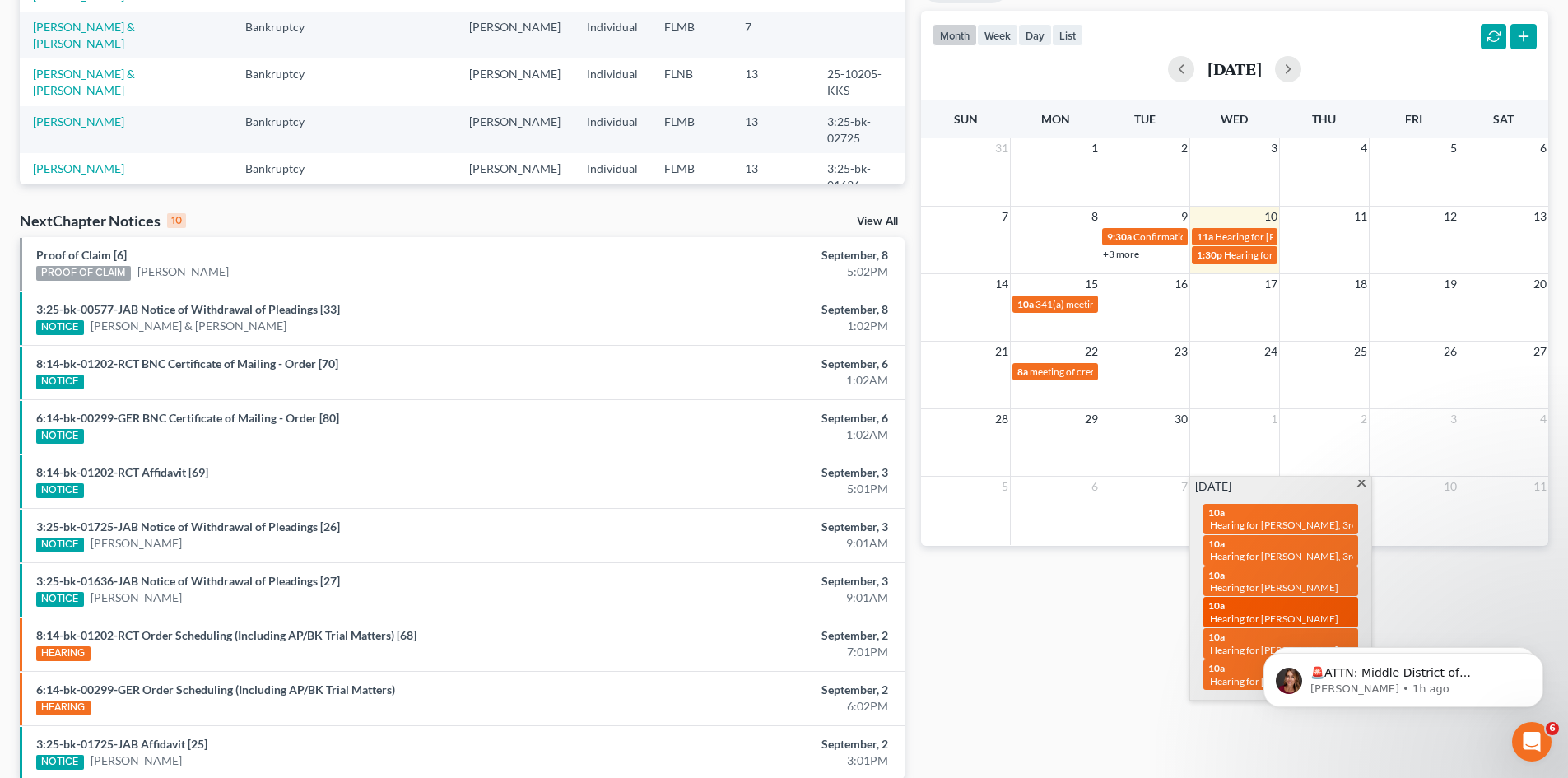
click at [1262, 612] on span "Hearing for [PERSON_NAME]" at bounding box center [1274, 617] width 129 height 12
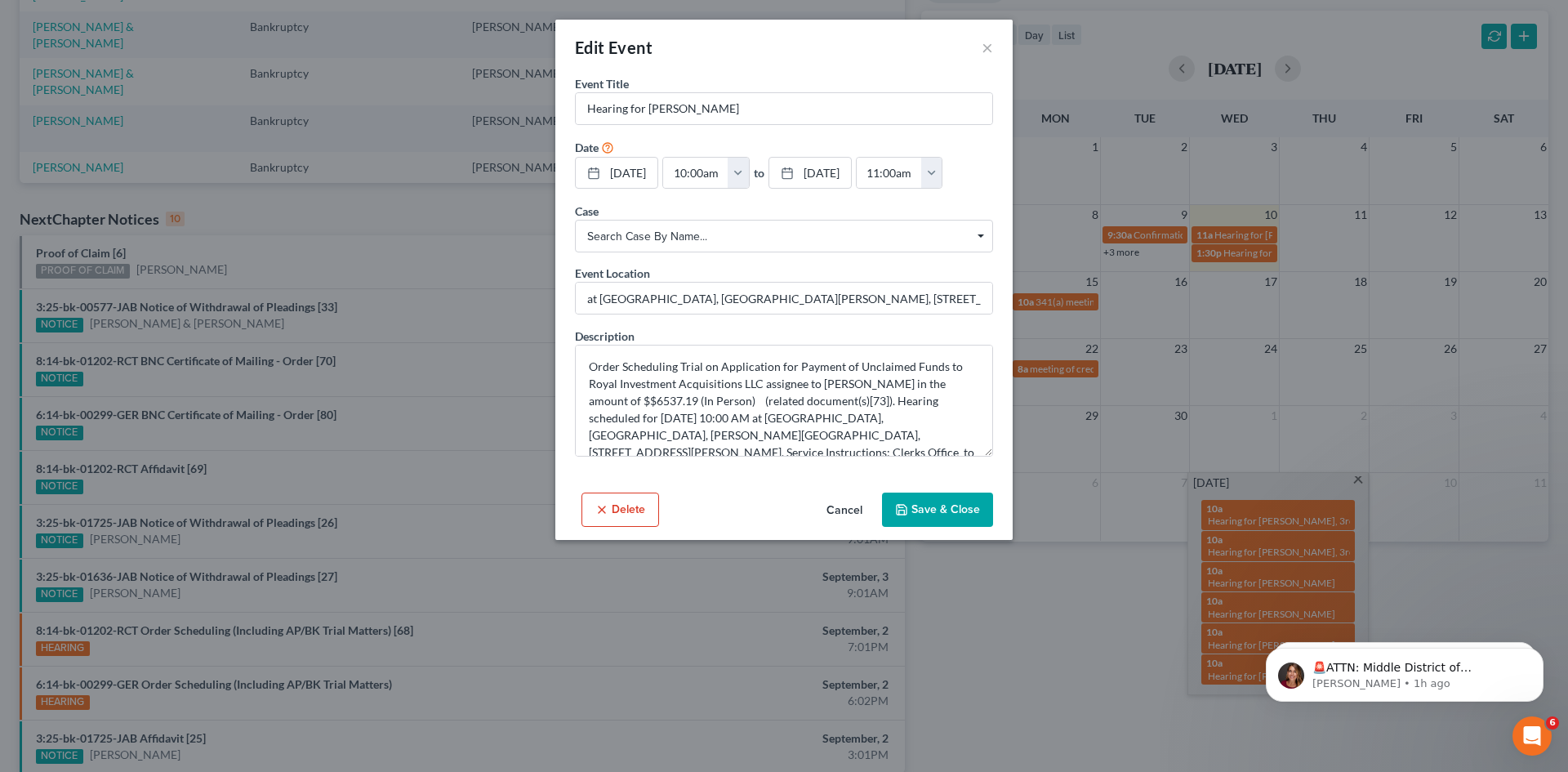
click at [841, 506] on button "Cancel" at bounding box center [844, 511] width 62 height 33
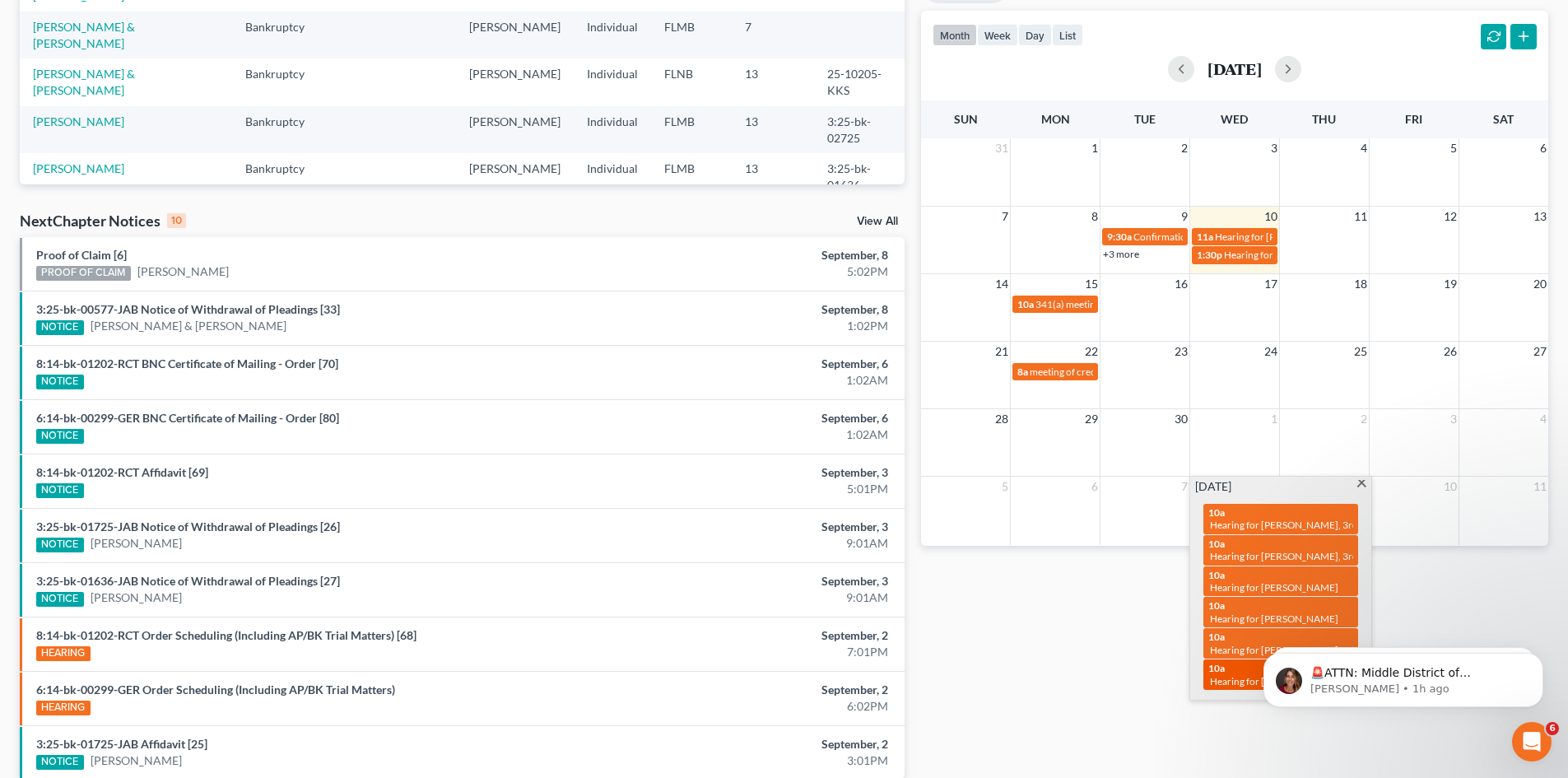
click at [1241, 674] on span "Hearing for [PERSON_NAME] and [PERSON_NAME] [PERSON_NAME]" at bounding box center [1362, 680] width 305 height 12
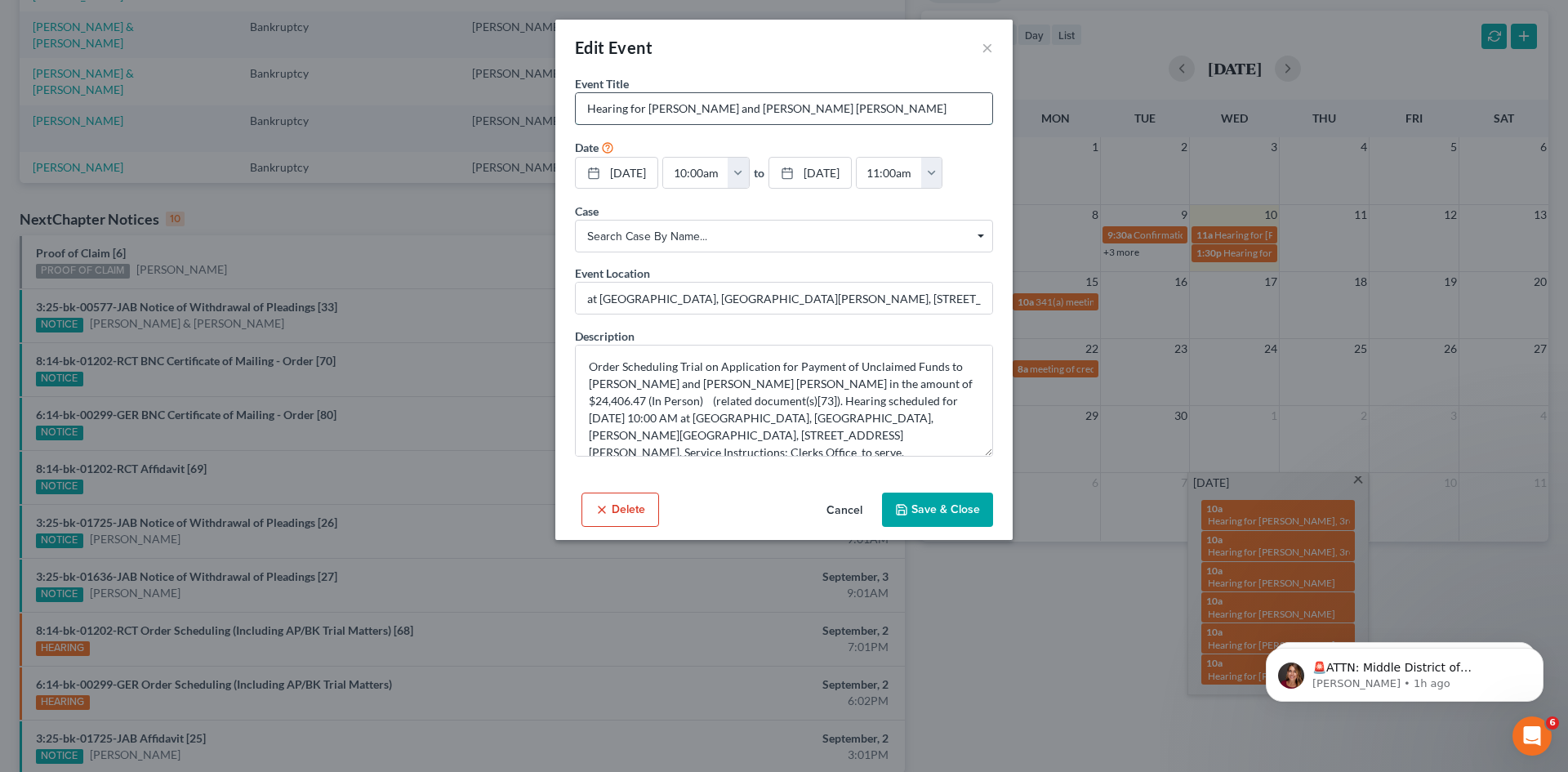
drag, startPoint x: 826, startPoint y: 108, endPoint x: 585, endPoint y: 108, distance: 241.0
click at [585, 108] on input "Hearing for [PERSON_NAME] and [PERSON_NAME] [PERSON_NAME]" at bounding box center [783, 108] width 416 height 31
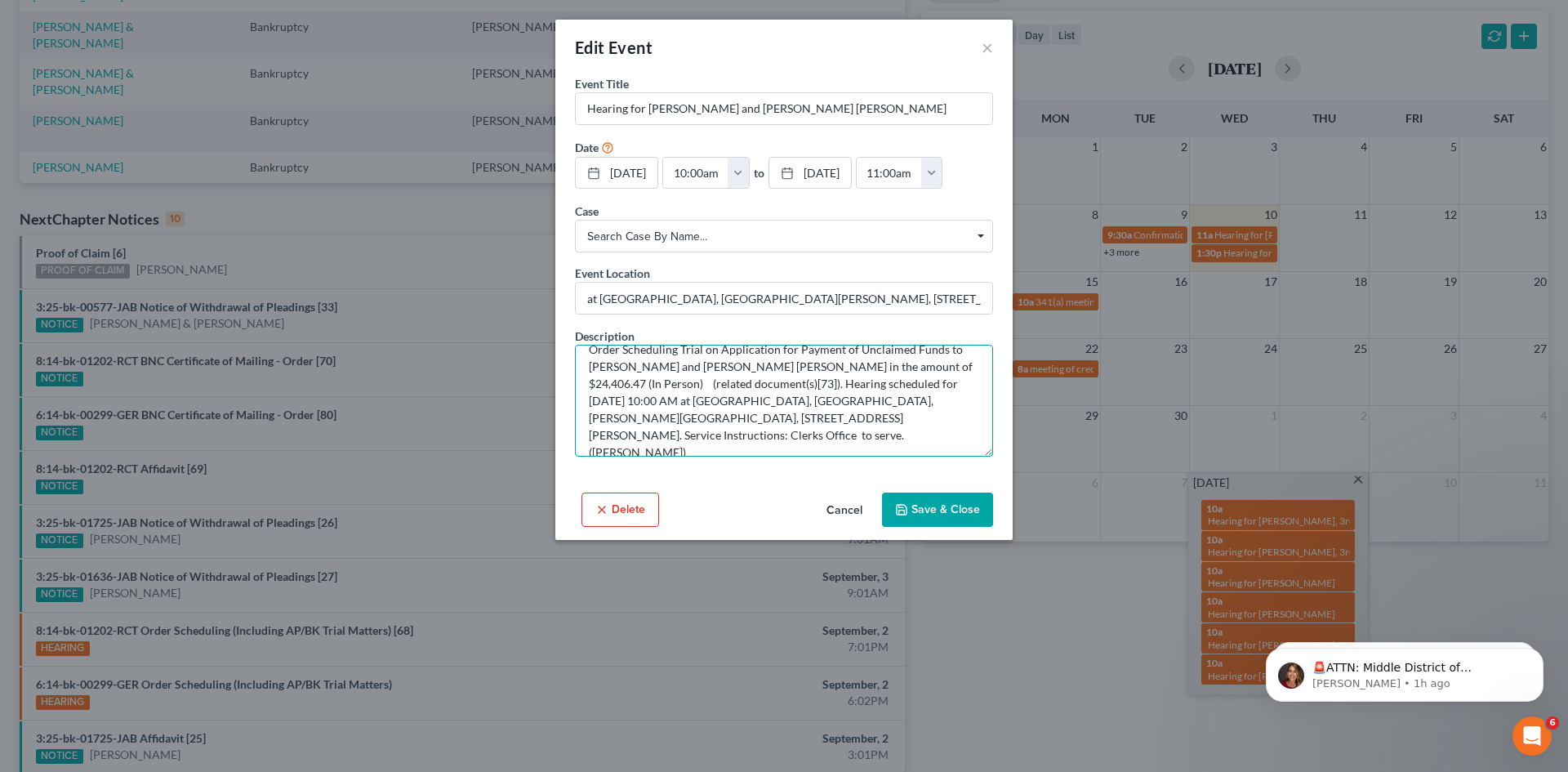
drag, startPoint x: 583, startPoint y: 359, endPoint x: 860, endPoint y: 456, distance: 293.5
click at [860, 456] on textarea "Order Scheduling Trial on Application for Payment of Unclaimed Funds to [PERSON…" at bounding box center [783, 400] width 418 height 112
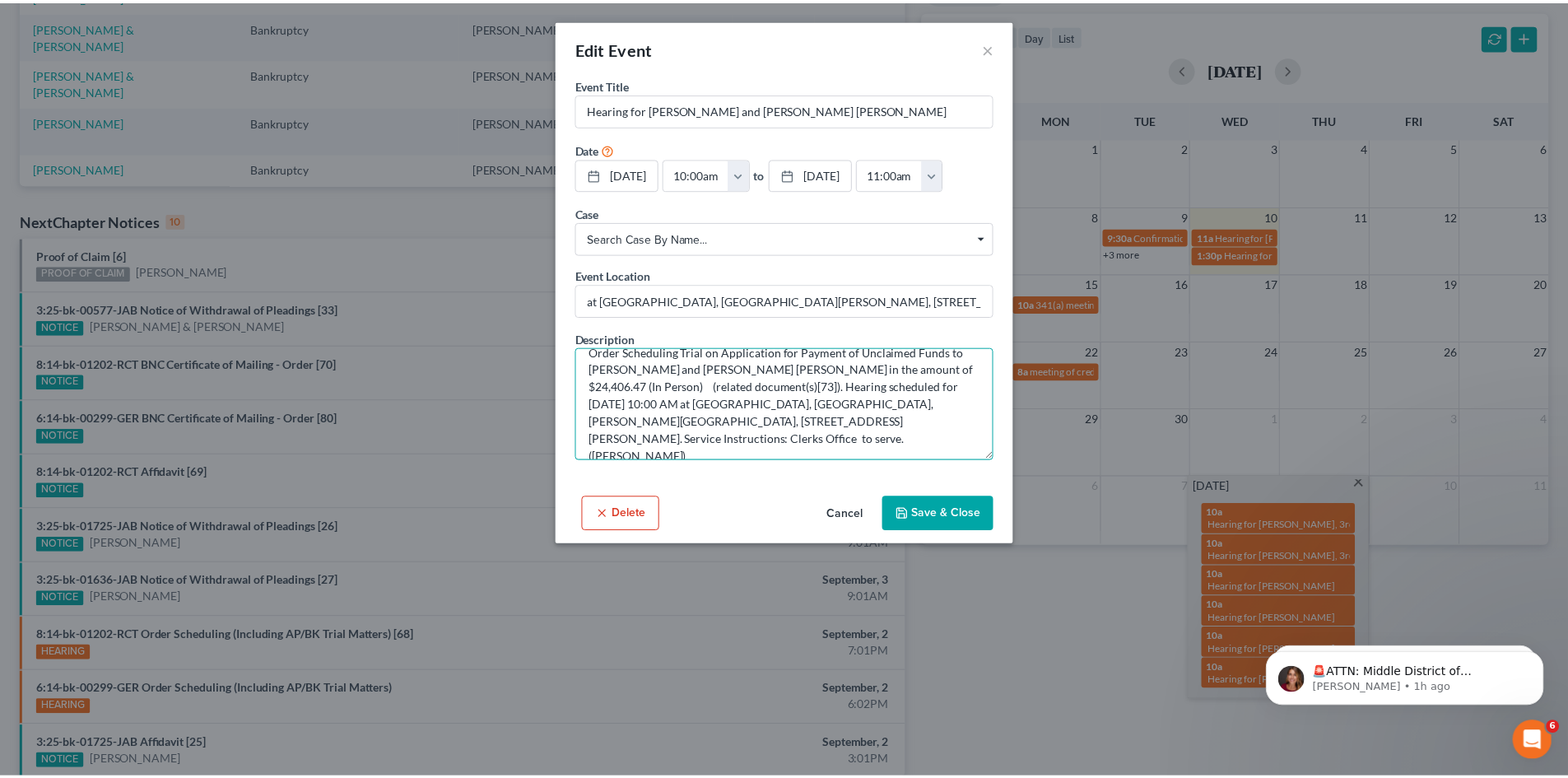
scroll to position [0, 0]
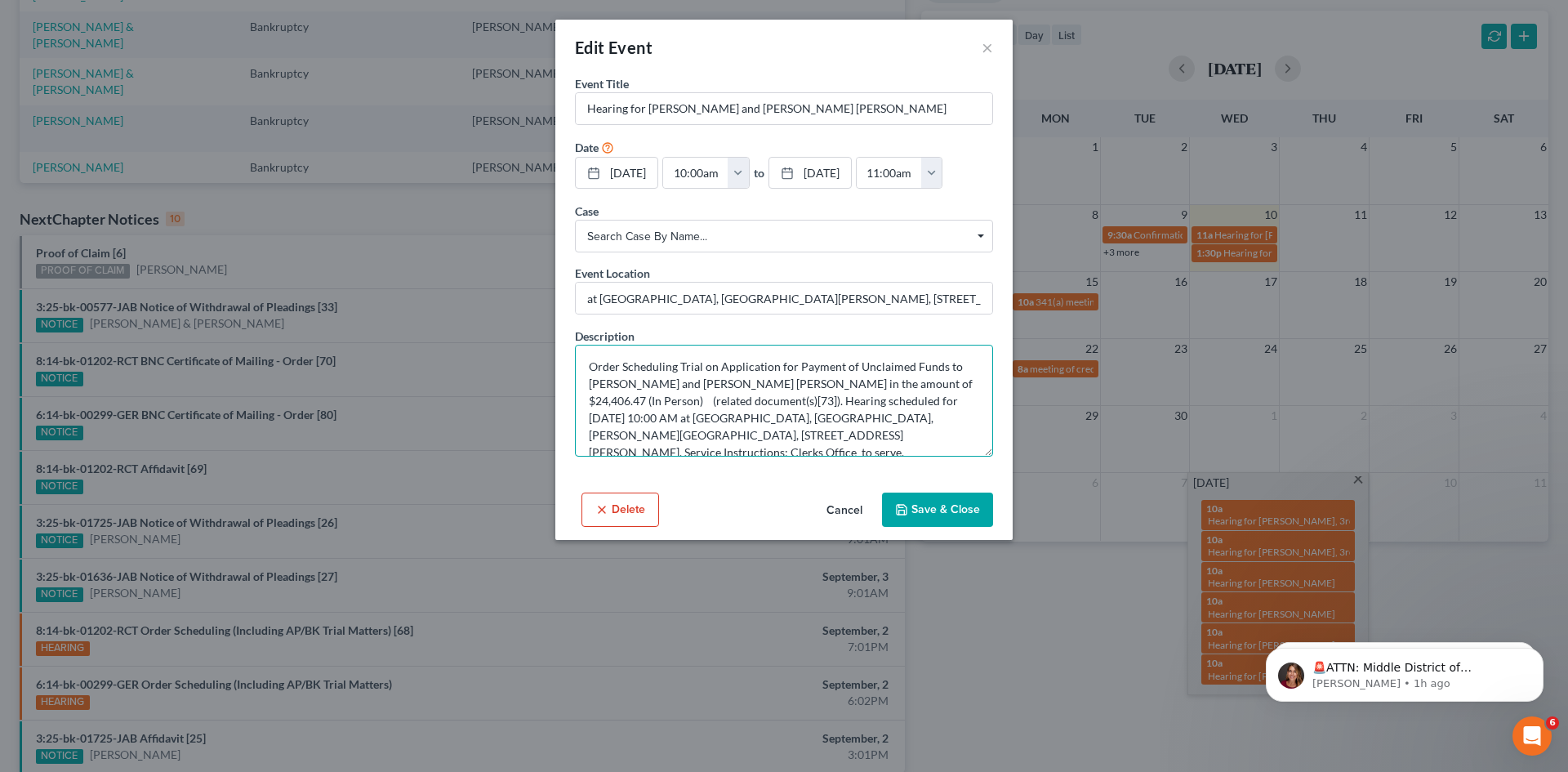
drag, startPoint x: 851, startPoint y: 461, endPoint x: 585, endPoint y: 354, distance: 286.7
click at [585, 354] on textarea "Order Scheduling Trial on Application for Payment of Unclaimed Funds to [PERSON…" at bounding box center [783, 400] width 418 height 112
click at [840, 504] on button "Cancel" at bounding box center [844, 511] width 62 height 33
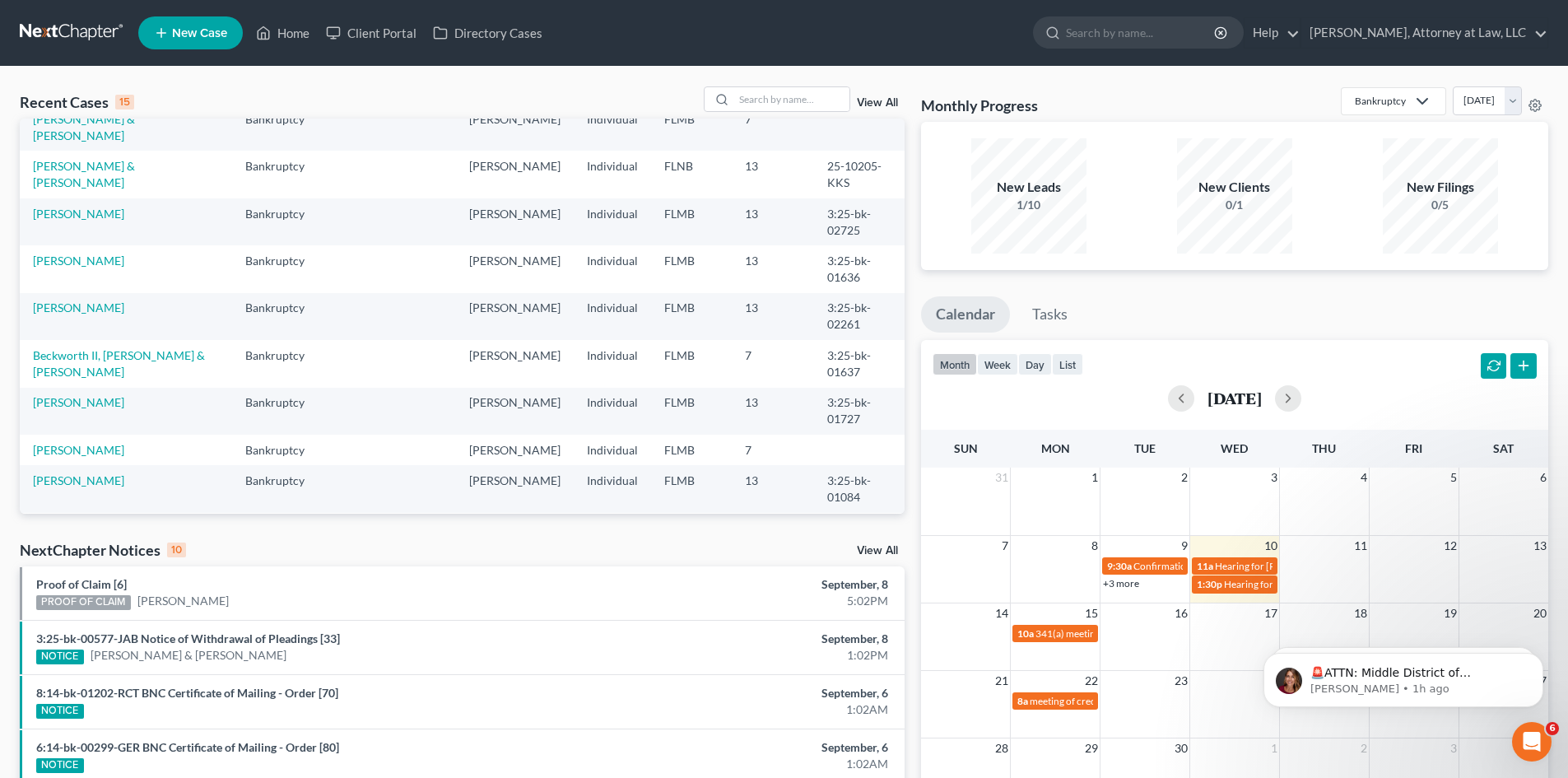
scroll to position [247, 0]
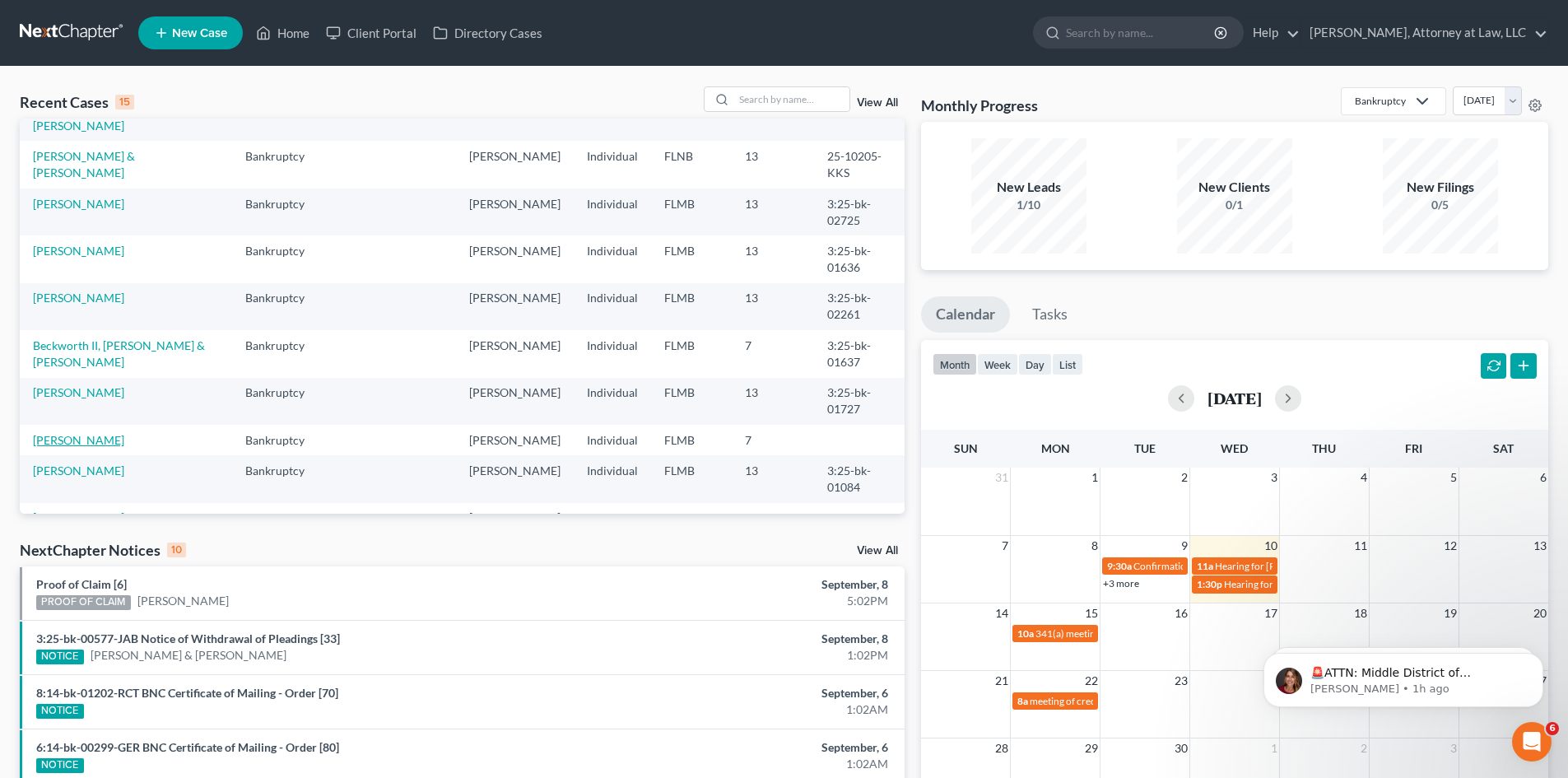
click at [122, 442] on link "[PERSON_NAME]" at bounding box center [79, 439] width 92 height 14
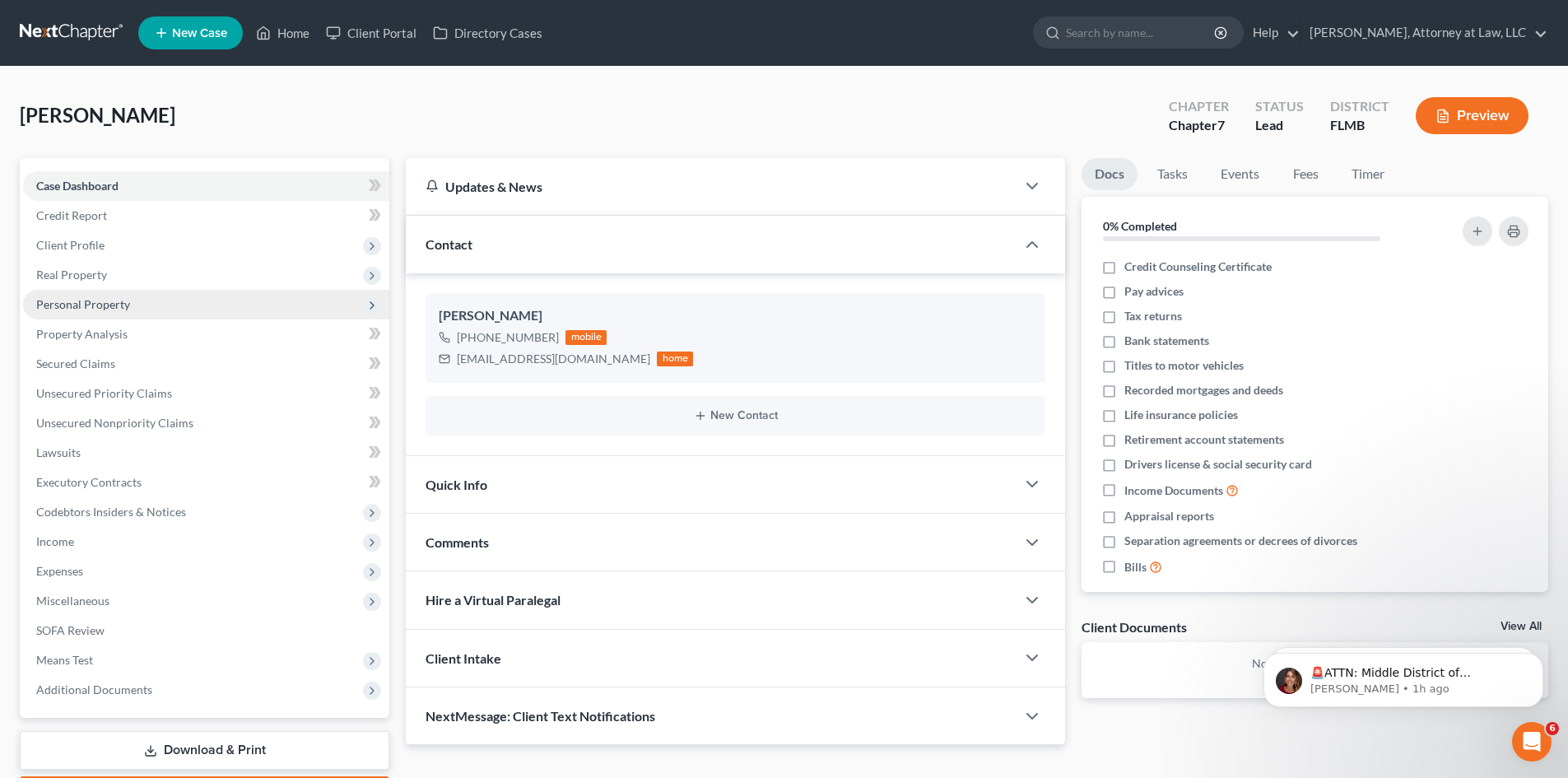
click at [101, 298] on span "Personal Property" at bounding box center [83, 304] width 94 height 14
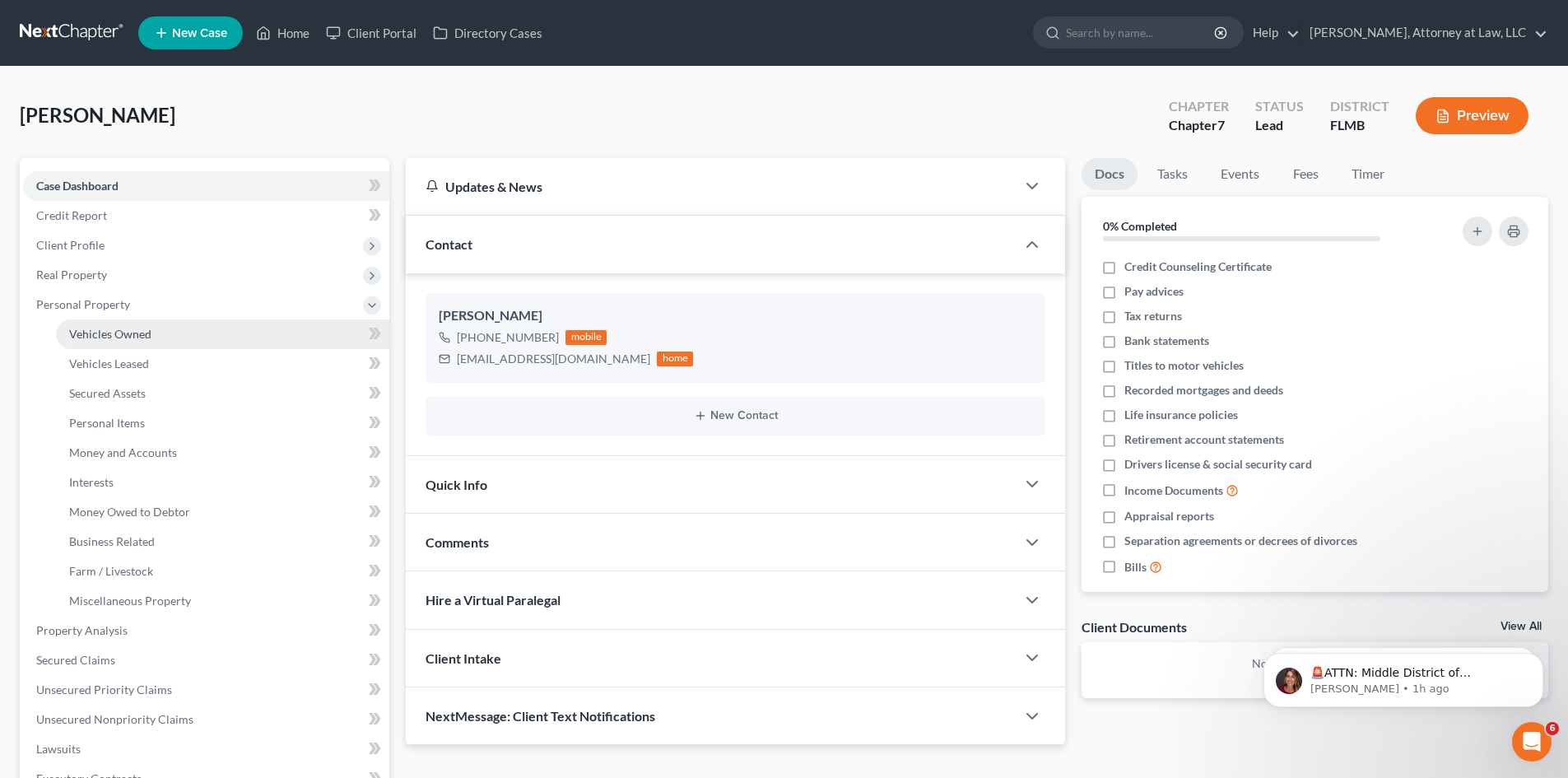
click at [107, 332] on span "Vehicles Owned" at bounding box center [110, 333] width 83 height 14
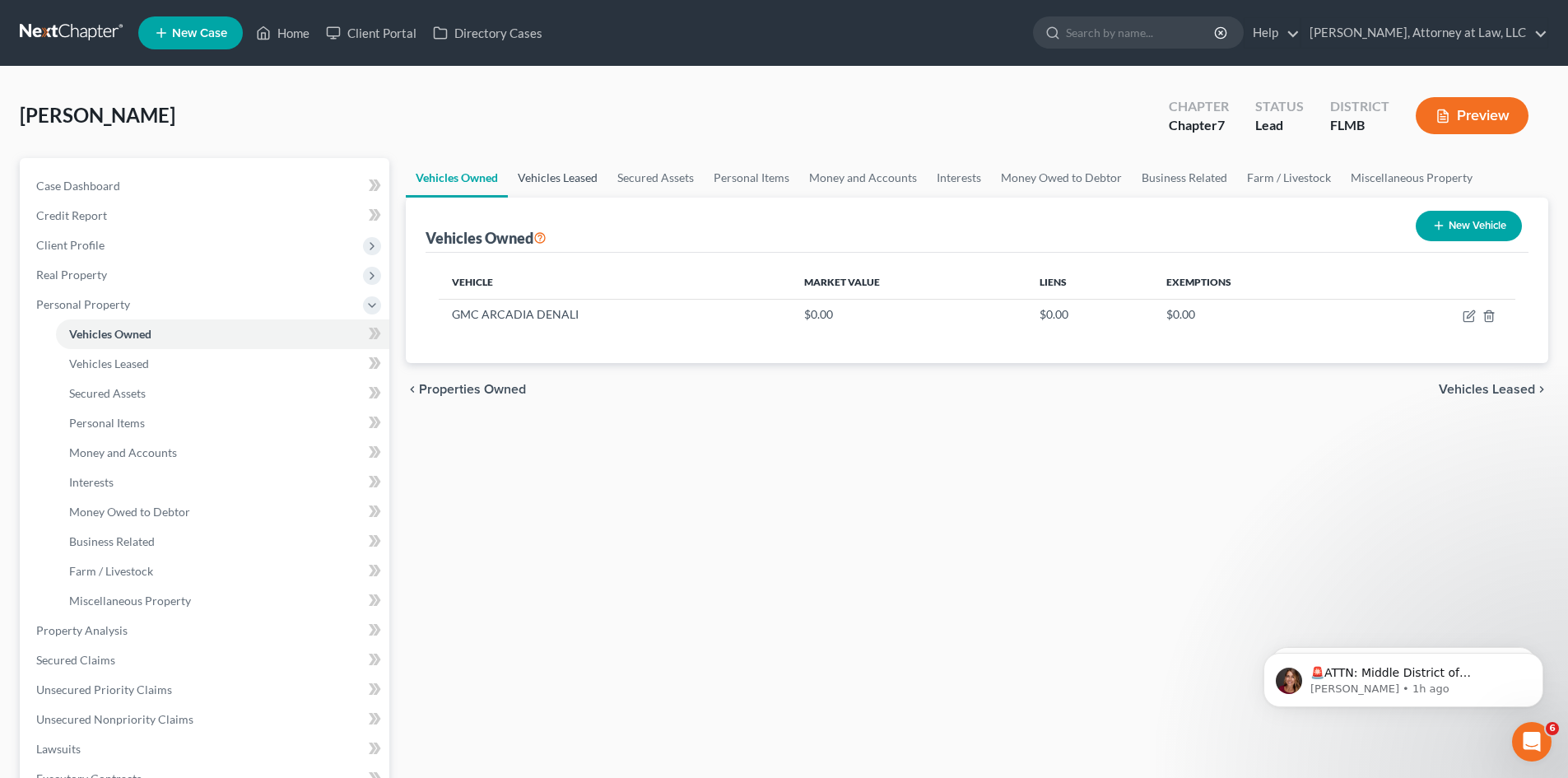
click at [584, 183] on link "Vehicles Leased" at bounding box center [557, 177] width 100 height 39
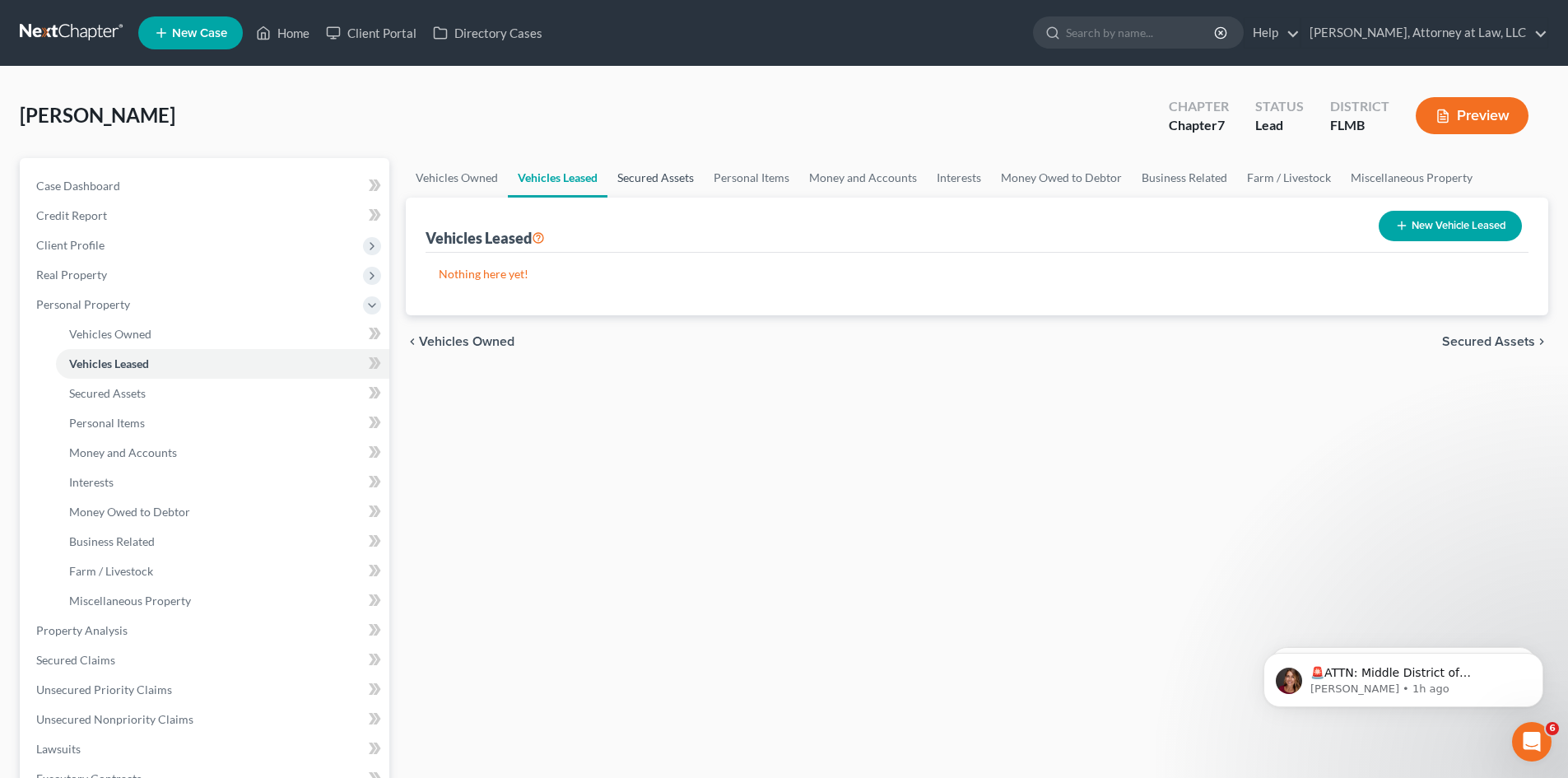
click at [660, 184] on link "Secured Assets" at bounding box center [655, 177] width 96 height 39
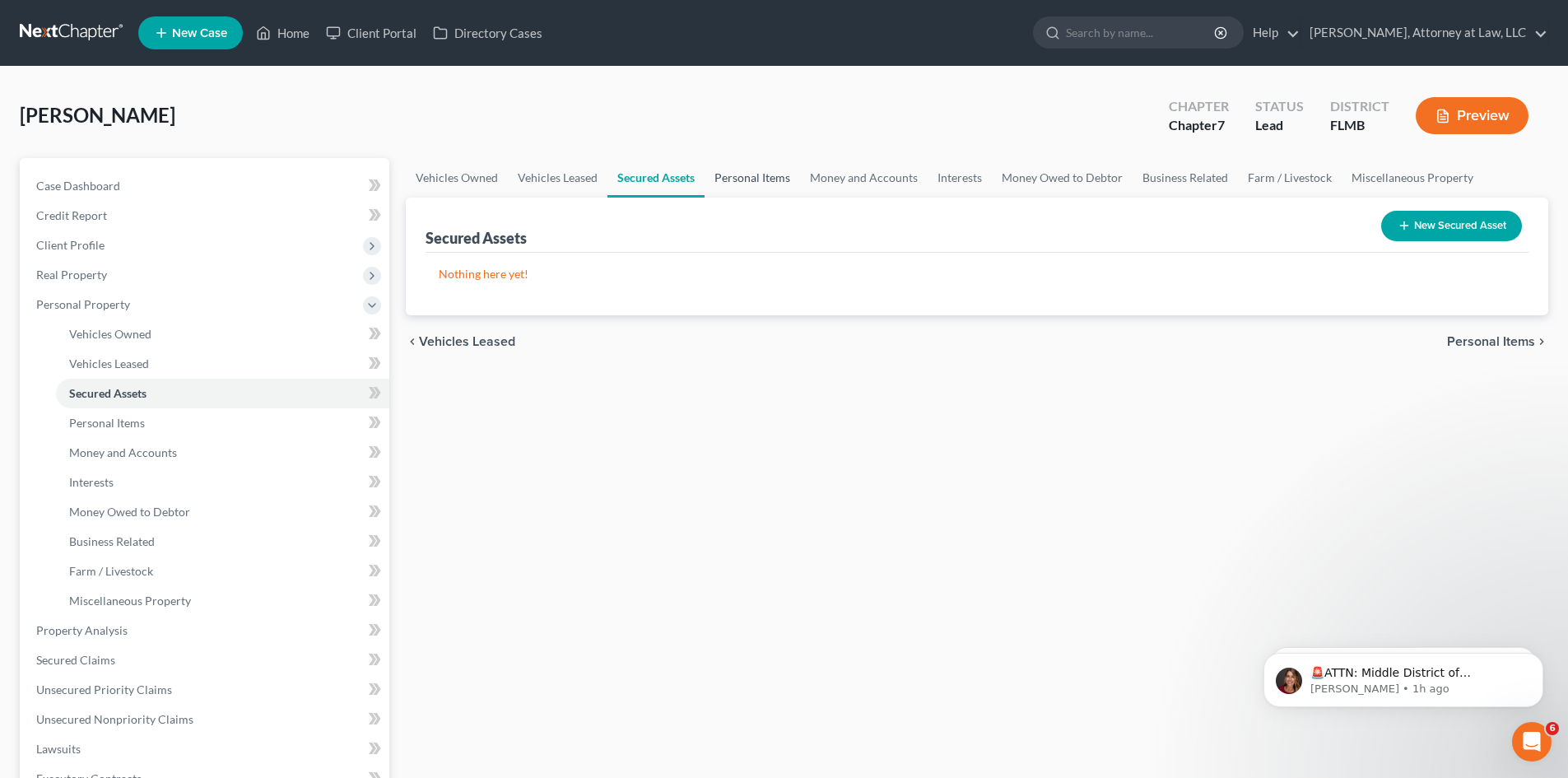
click at [719, 185] on link "Personal Items" at bounding box center [753, 177] width 95 height 39
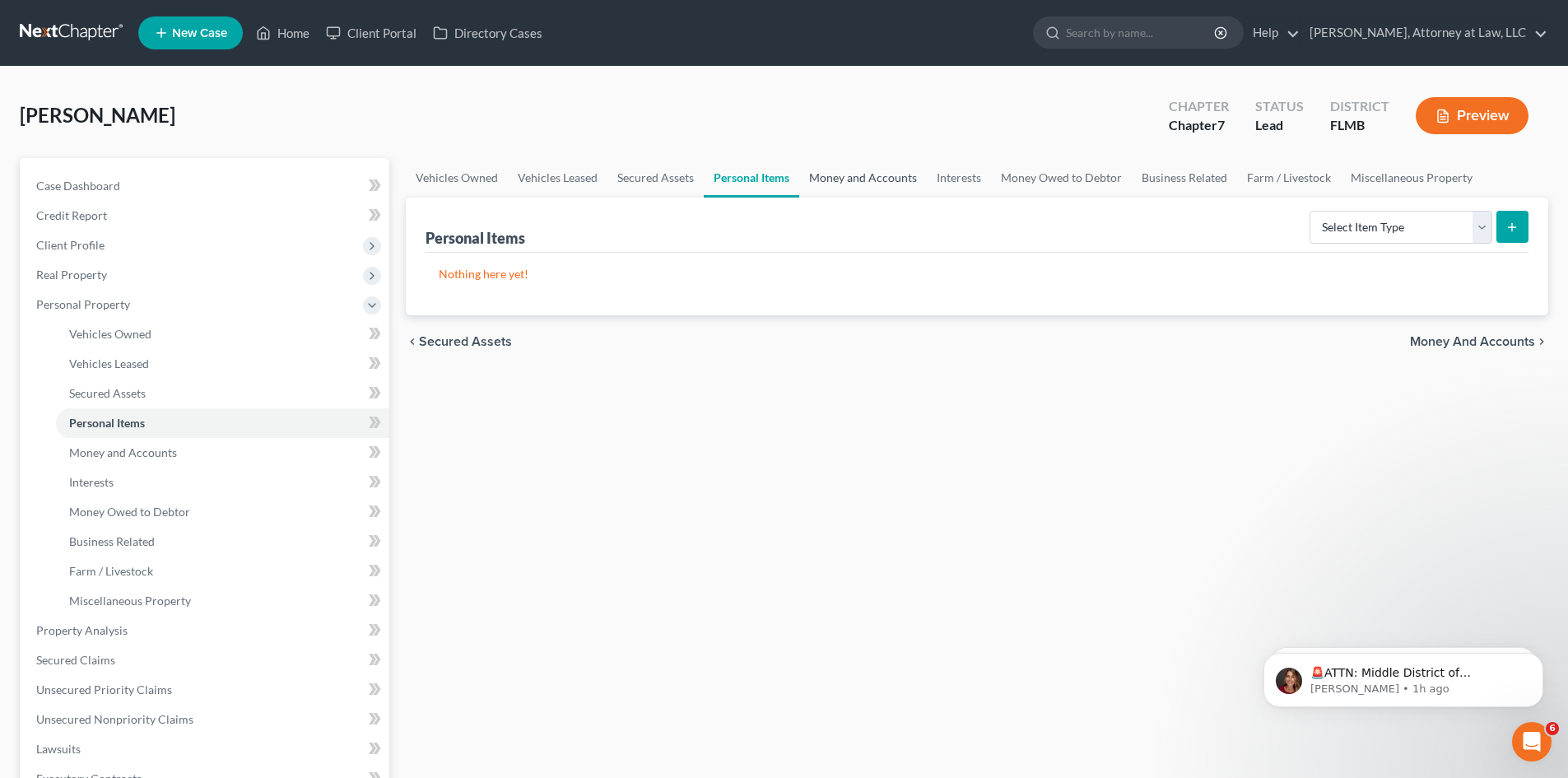
click at [873, 191] on link "Money and Accounts" at bounding box center [863, 177] width 128 height 39
